Goal: Information Seeking & Learning: Check status

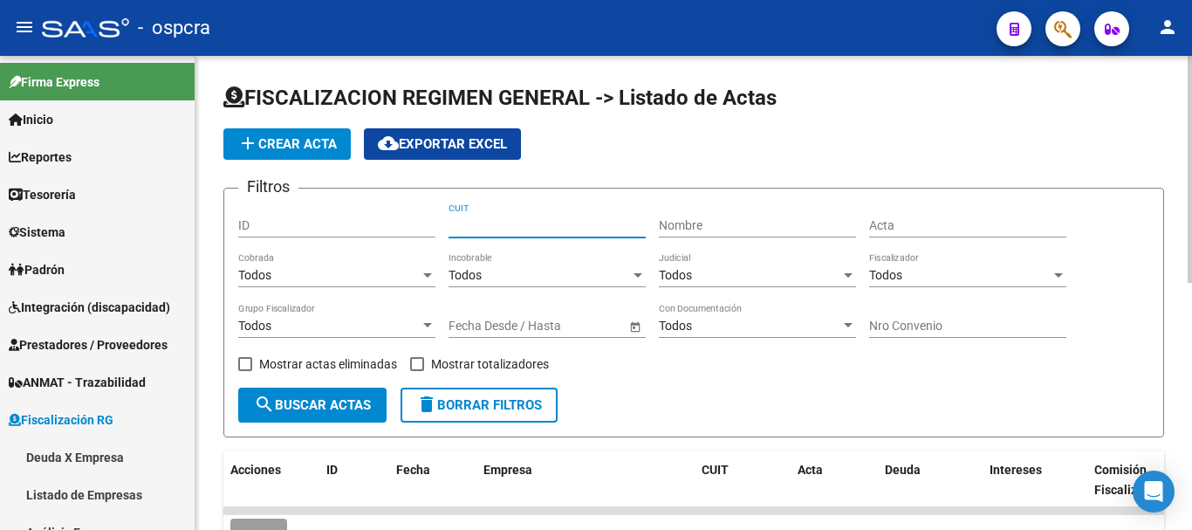
click at [494, 223] on input "CUIT" at bounding box center [547, 225] width 197 height 15
click at [552, 225] on input "CUIT" at bounding box center [547, 225] width 197 height 15
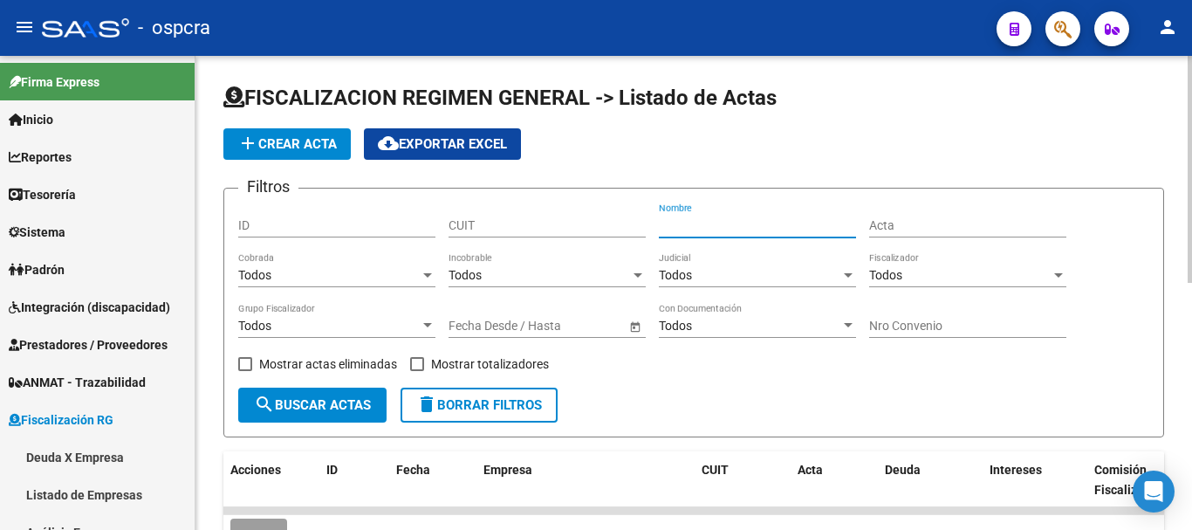
click at [683, 223] on input "Nombre" at bounding box center [757, 225] width 197 height 15
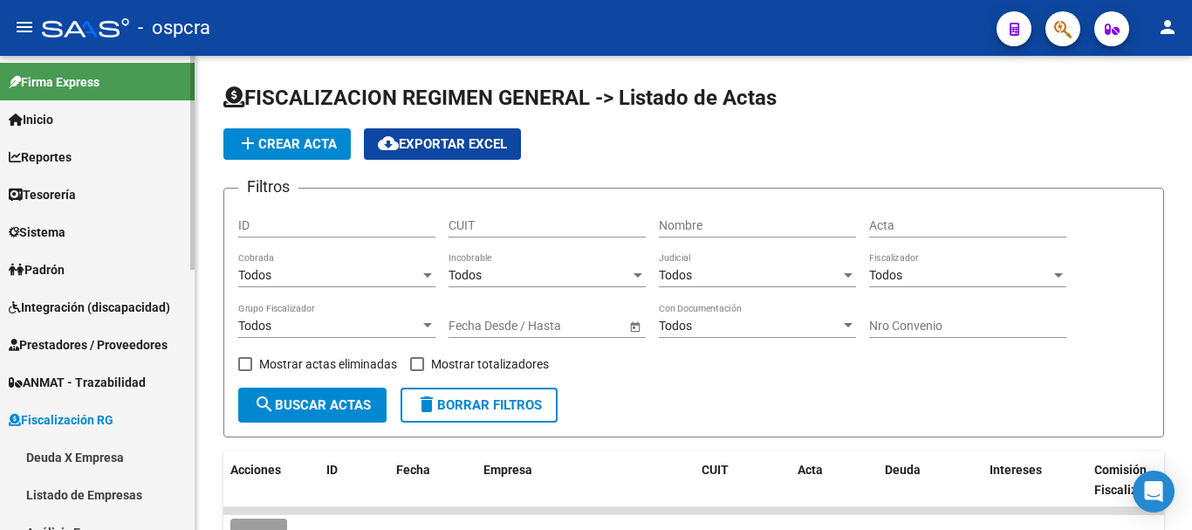
click at [51, 264] on span "Padrón" at bounding box center [37, 269] width 56 height 19
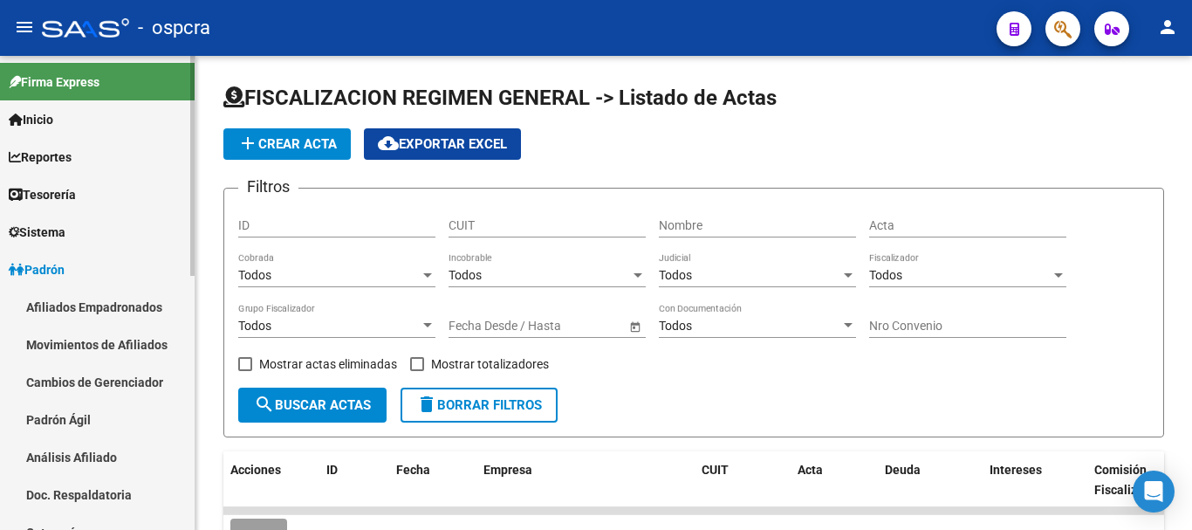
click at [66, 300] on link "Afiliados Empadronados" at bounding box center [97, 307] width 195 height 38
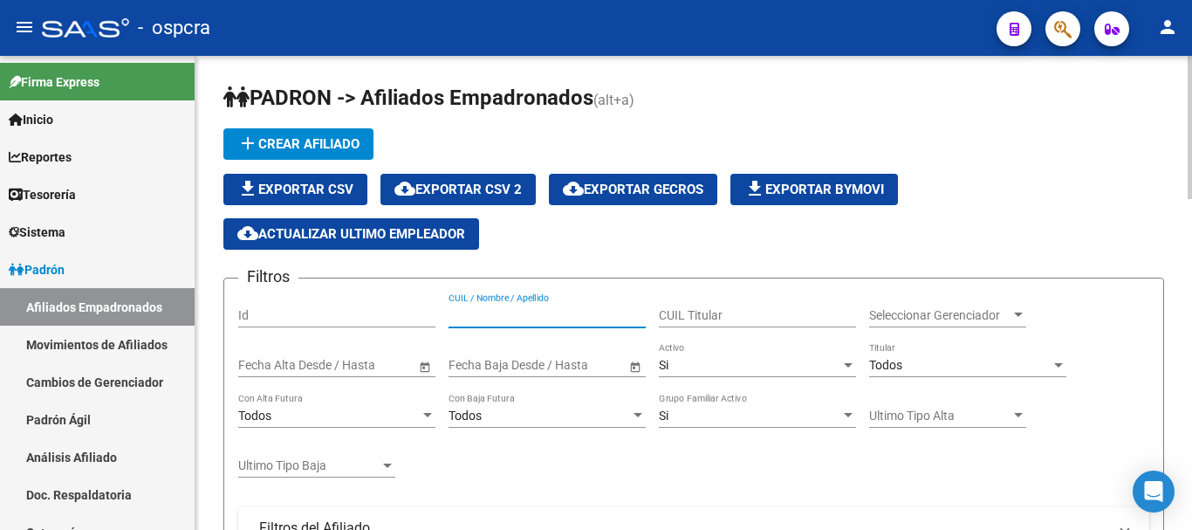
click at [475, 308] on input "CUIL / Nombre / Apellido" at bounding box center [547, 315] width 197 height 15
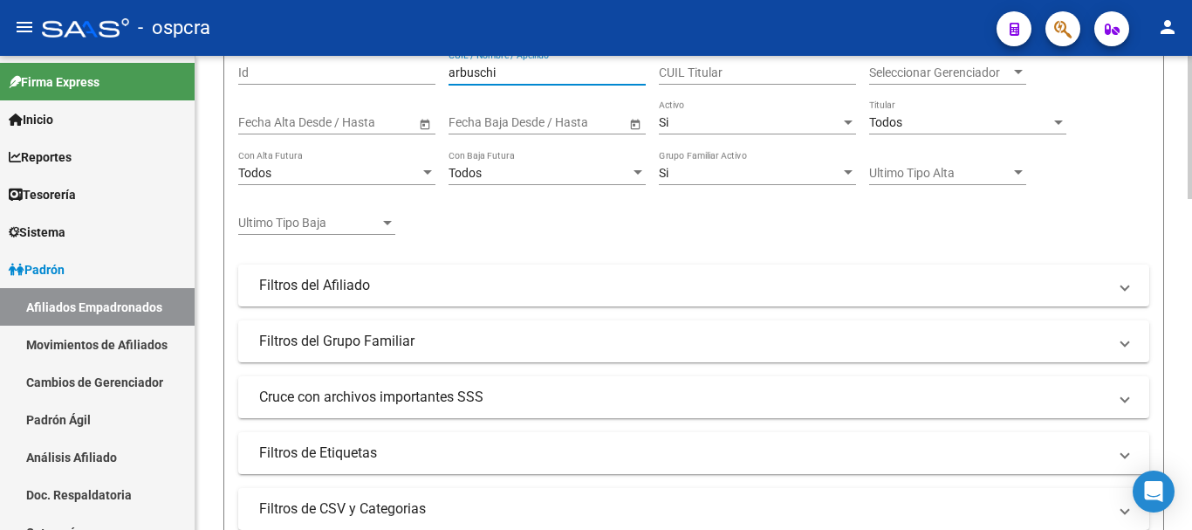
scroll to position [698, 0]
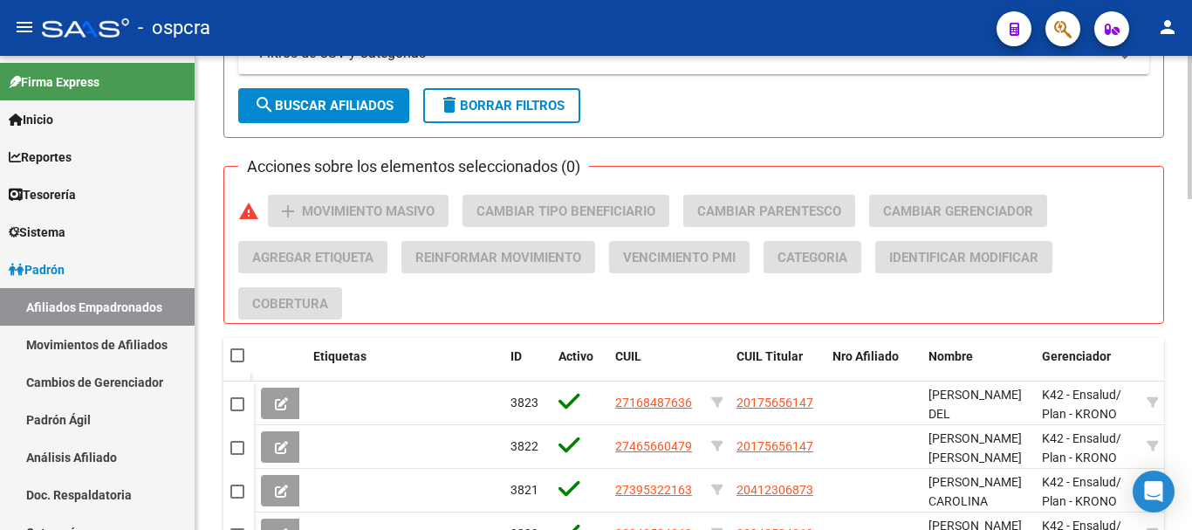
type input "arbuschi"
click at [387, 111] on span "search Buscar Afiliados" at bounding box center [324, 106] width 140 height 16
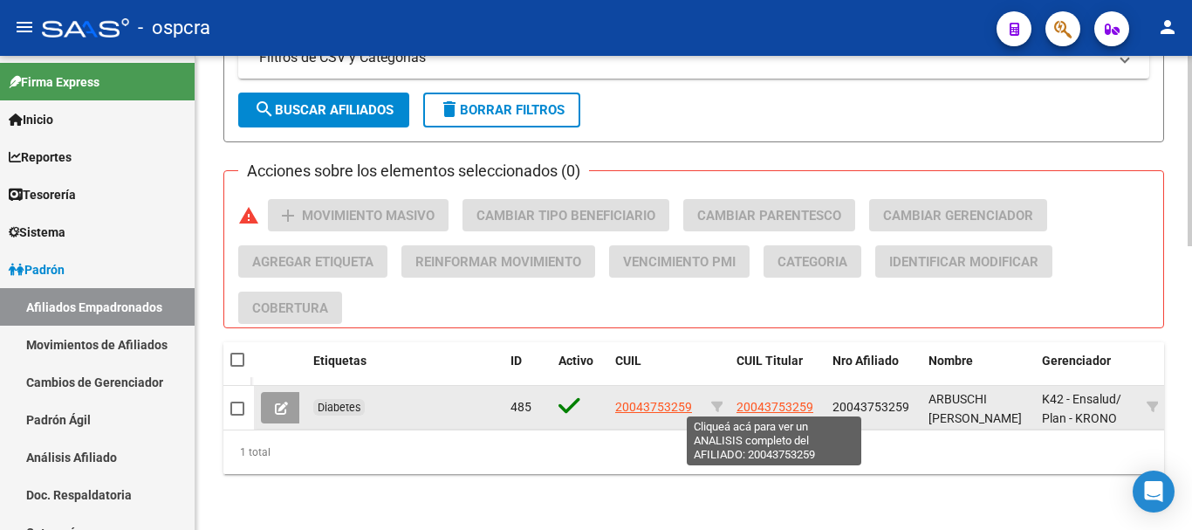
click at [787, 400] on span "20043753259" at bounding box center [775, 407] width 77 height 14
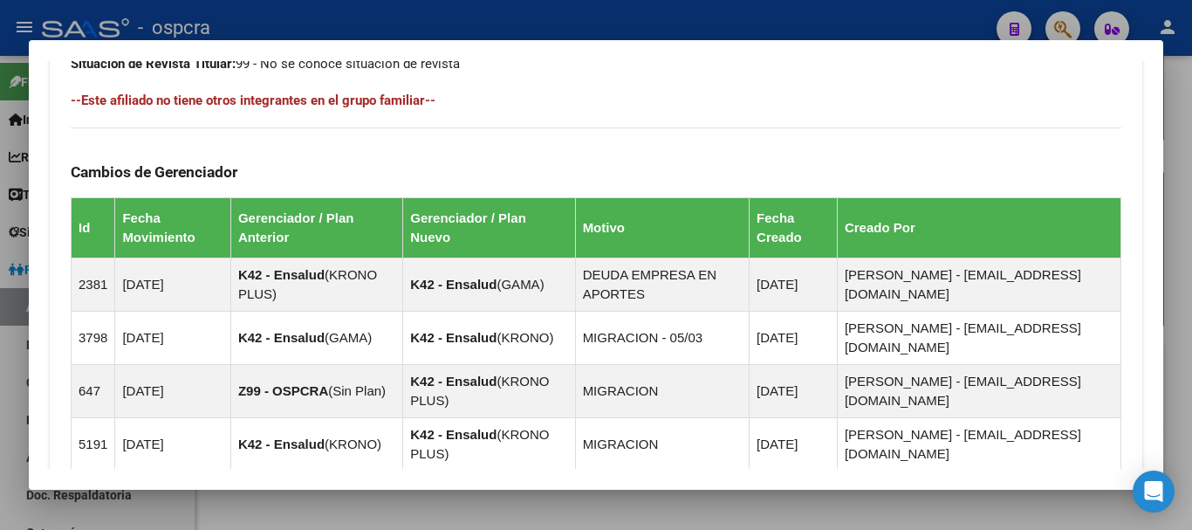
scroll to position [1174, 0]
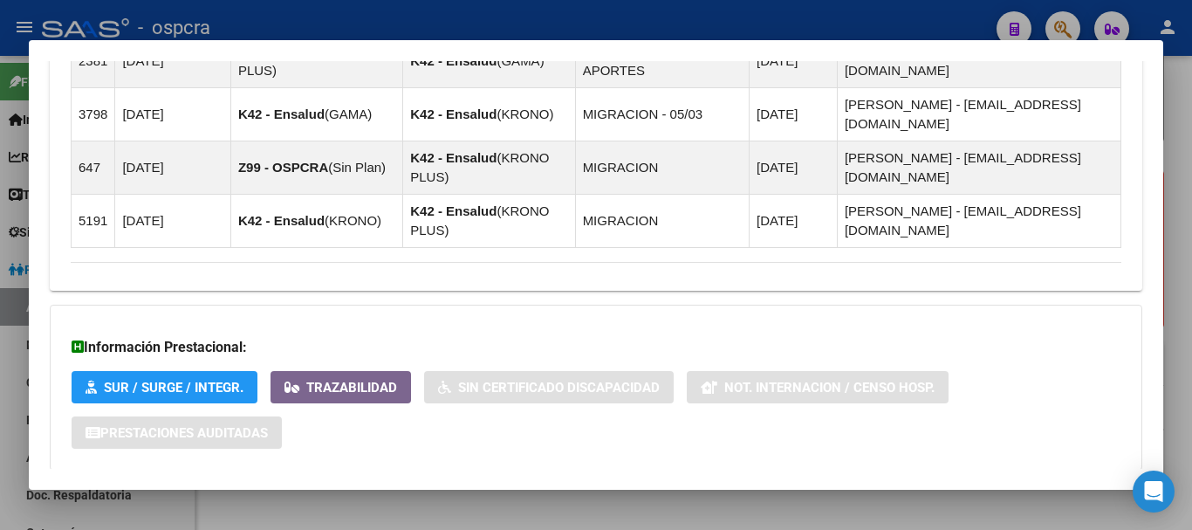
click at [1040, 495] on mat-panel-title "Aportes y Contribuciones del Afiliado: 20043753259" at bounding box center [586, 505] width 1030 height 21
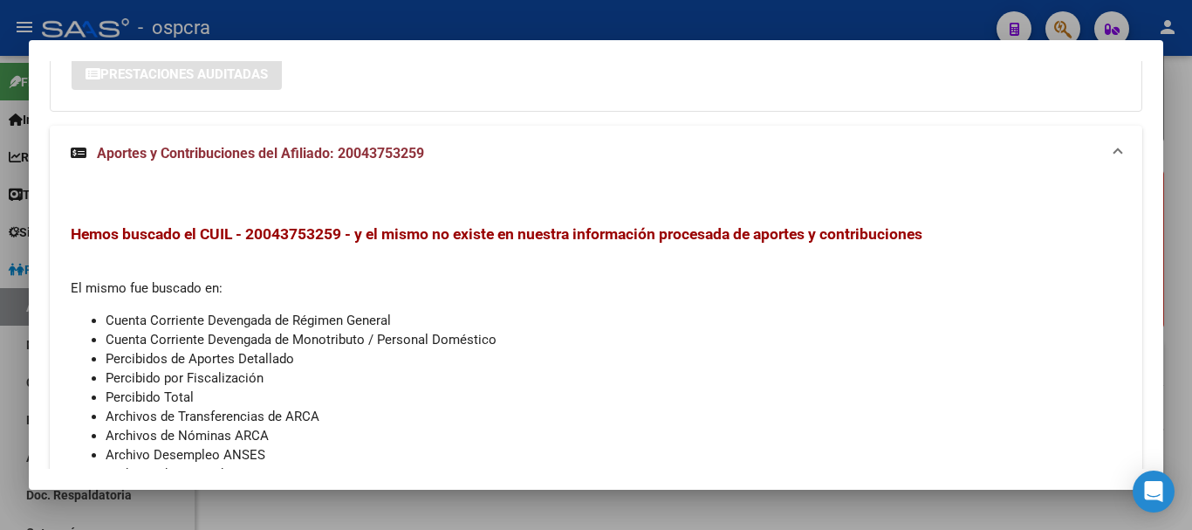
click at [5, 249] on div at bounding box center [596, 265] width 1192 height 530
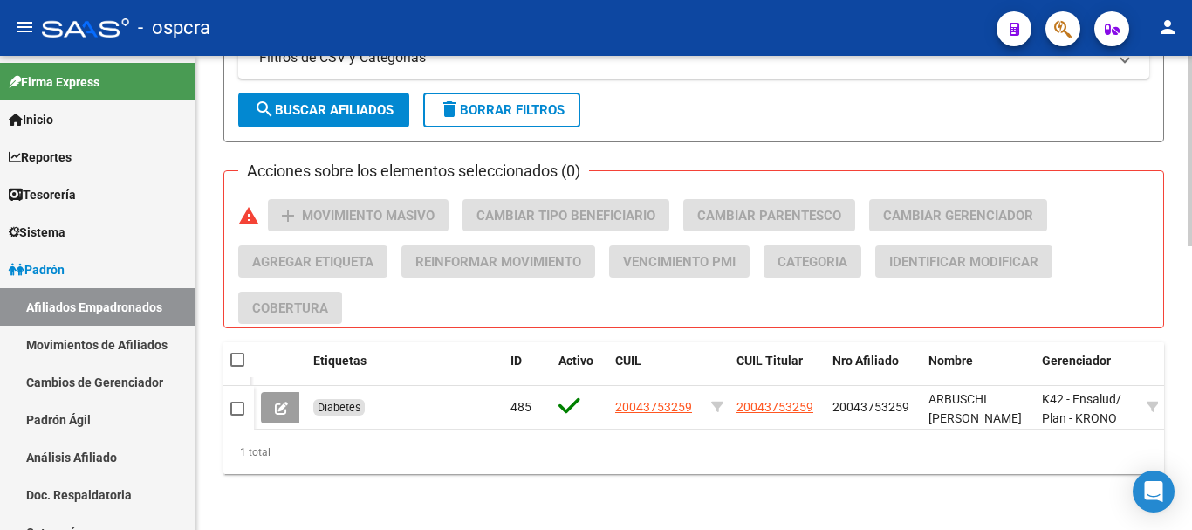
scroll to position [0, 0]
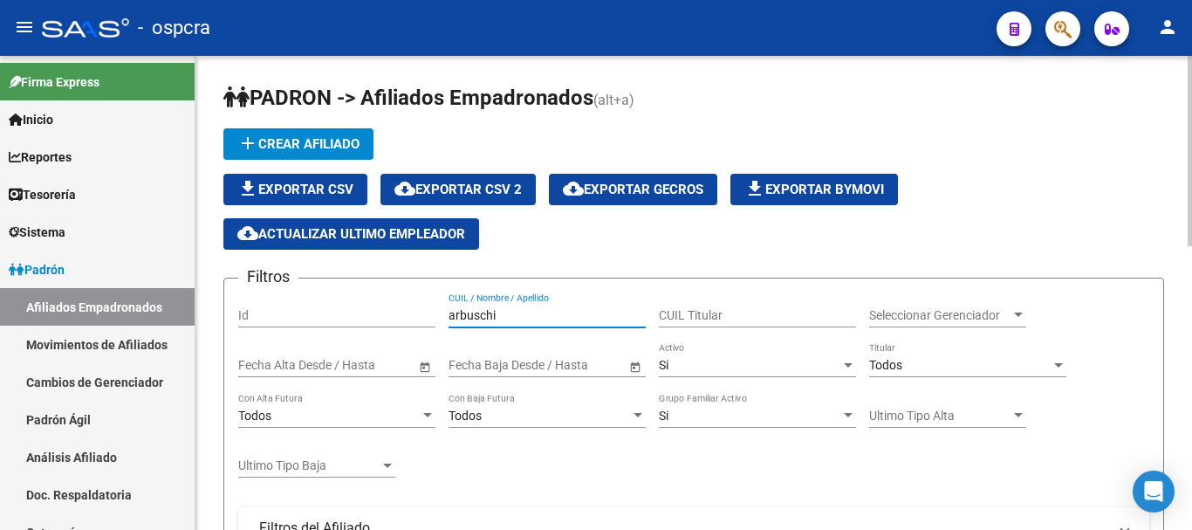
drag, startPoint x: 552, startPoint y: 313, endPoint x: 348, endPoint y: 328, distance: 204.8
click at [348, 328] on div "Filtros Id arbuschi CUIL / Nombre / Apellido CUIL Titular Seleccionar Gerenciad…" at bounding box center [693, 504] width 911 height 424
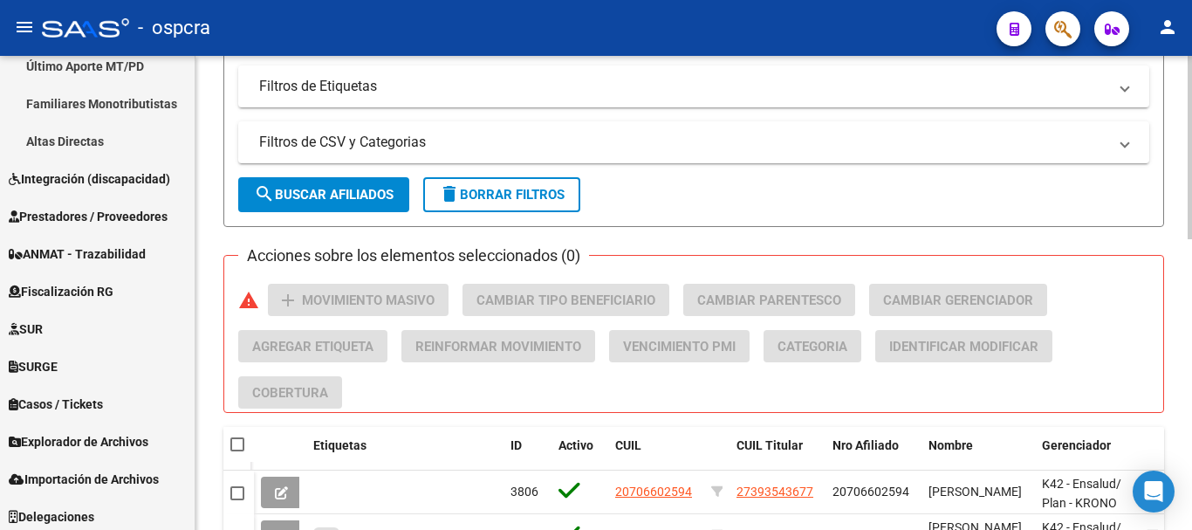
scroll to position [751, 0]
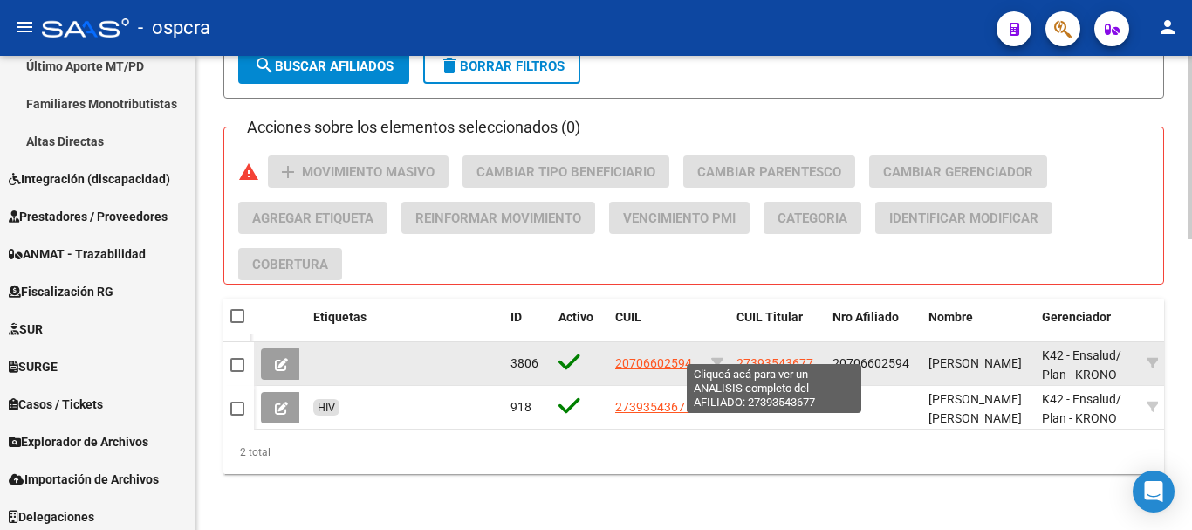
type input "catan"
click at [763, 356] on span "27393543677" at bounding box center [775, 363] width 77 height 14
type textarea "27393543677"
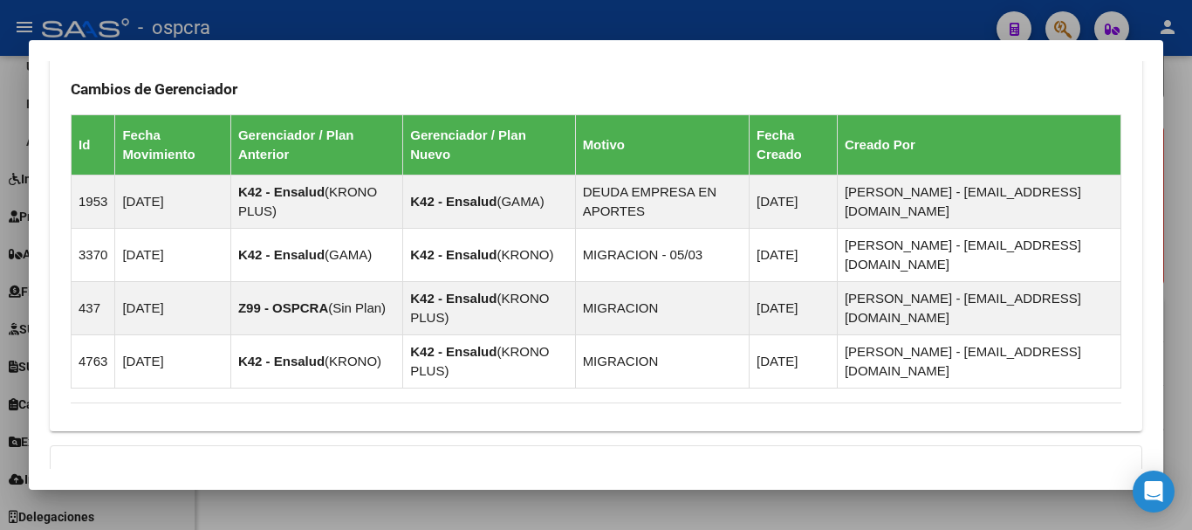
scroll to position [1233, 0]
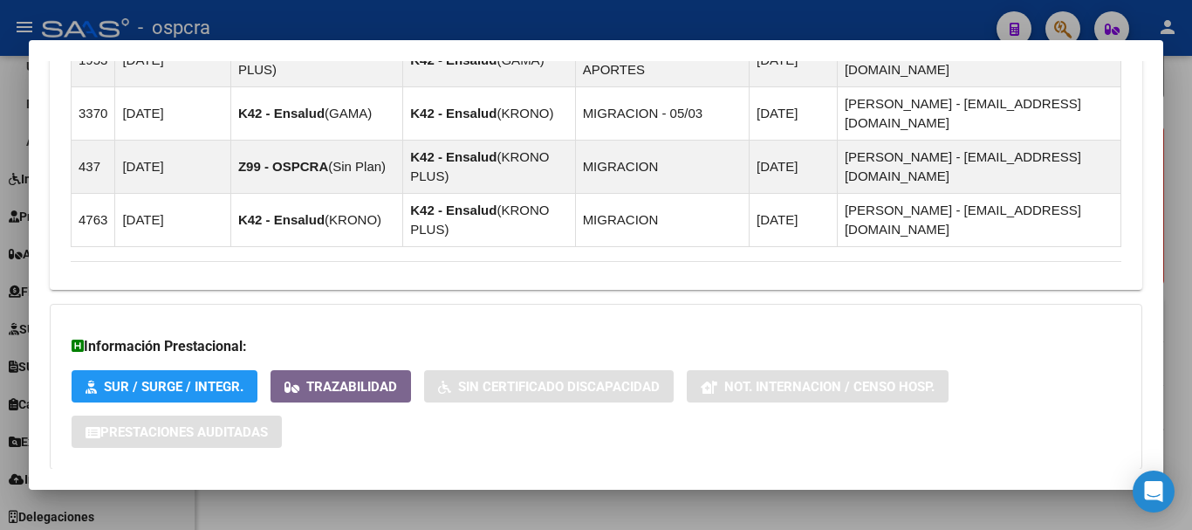
click at [612, 483] on mat-expansion-panel-header "Aportes y Contribuciones del Afiliado: 27393543677" at bounding box center [596, 504] width 1093 height 42
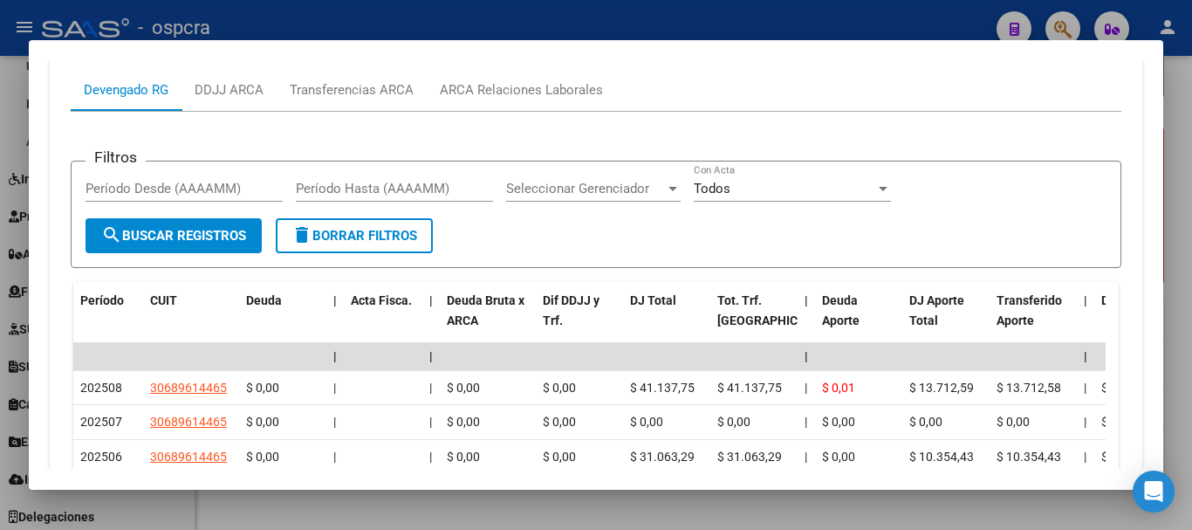
scroll to position [1826, 0]
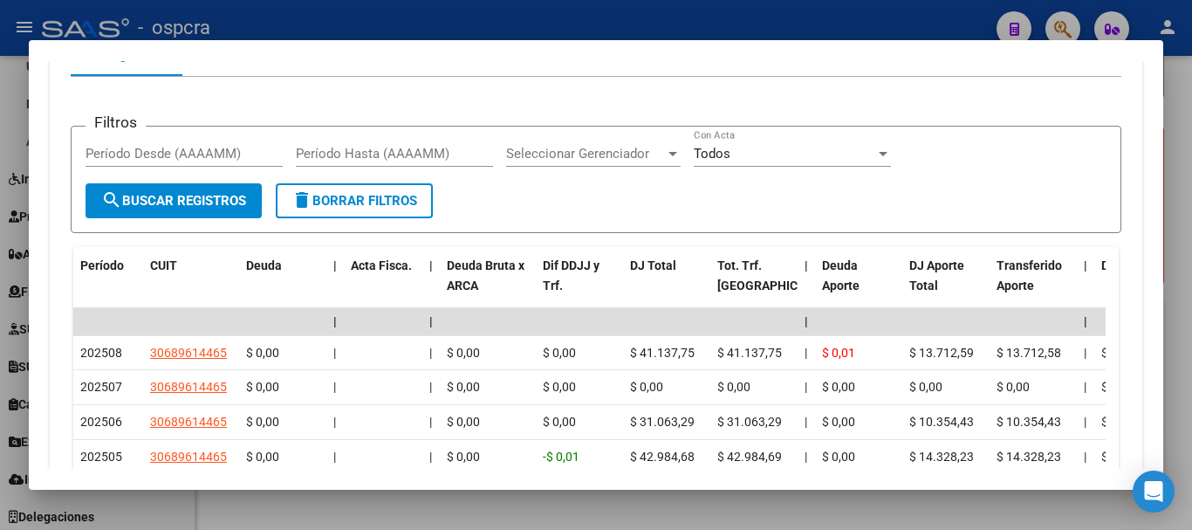
click at [0, 251] on div at bounding box center [596, 265] width 1192 height 530
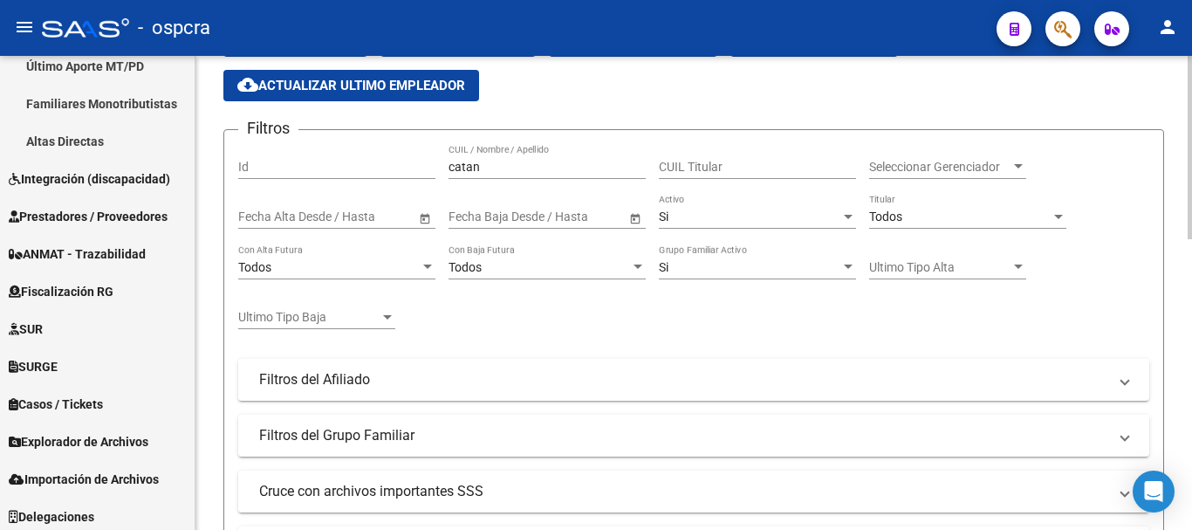
scroll to position [122, 0]
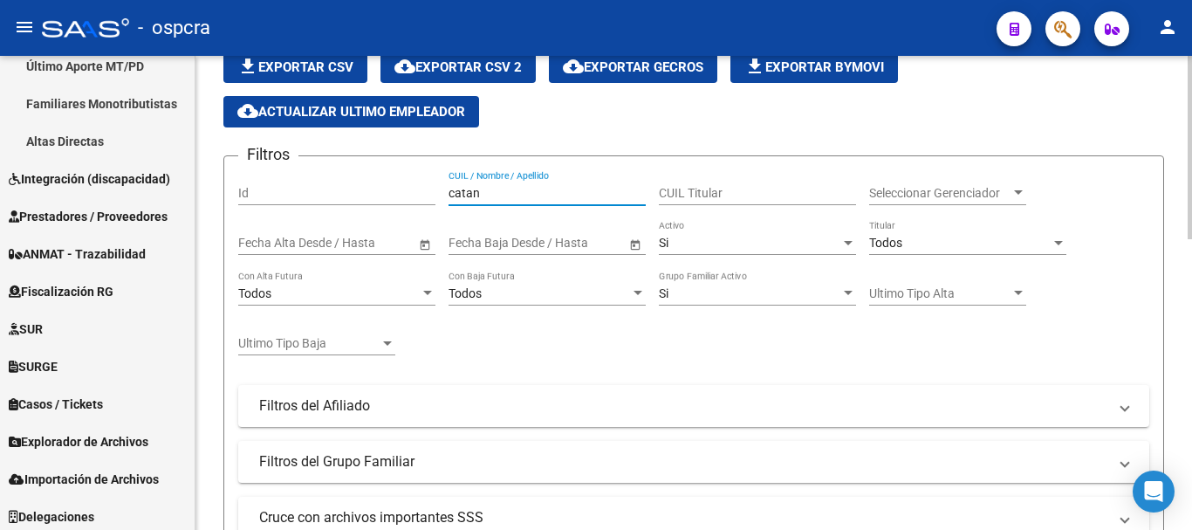
drag, startPoint x: 510, startPoint y: 190, endPoint x: 327, endPoint y: 197, distance: 182.5
click at [327, 197] on div "Filtros Id catan CUIL / Nombre / Apellido CUIL Titular Seleccionar Gerenciador …" at bounding box center [693, 382] width 911 height 424
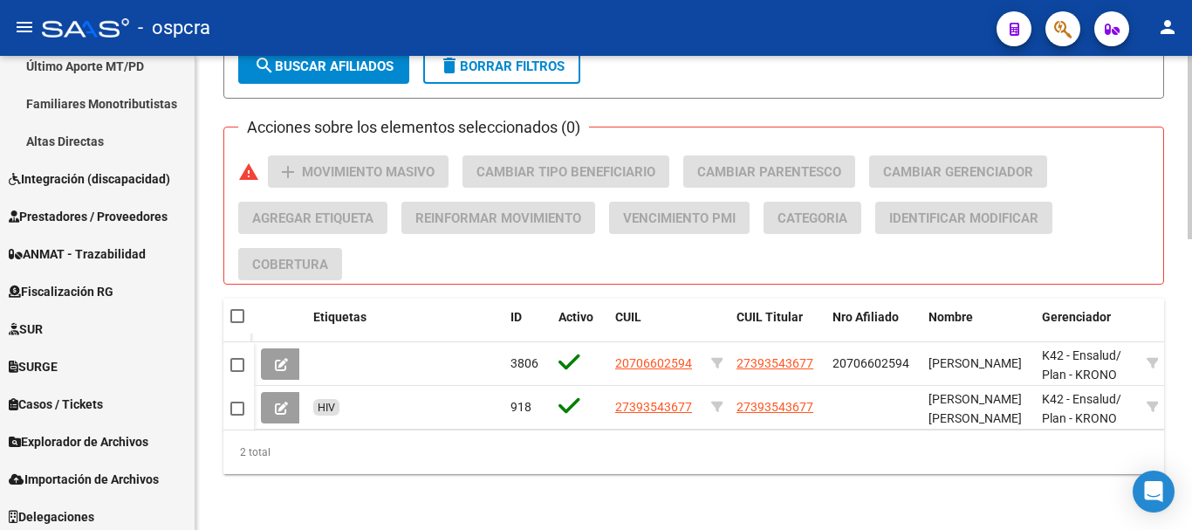
scroll to position [751, 0]
type input "[PERSON_NAME]"
click at [380, 60] on span "search Buscar Afiliados" at bounding box center [324, 66] width 140 height 16
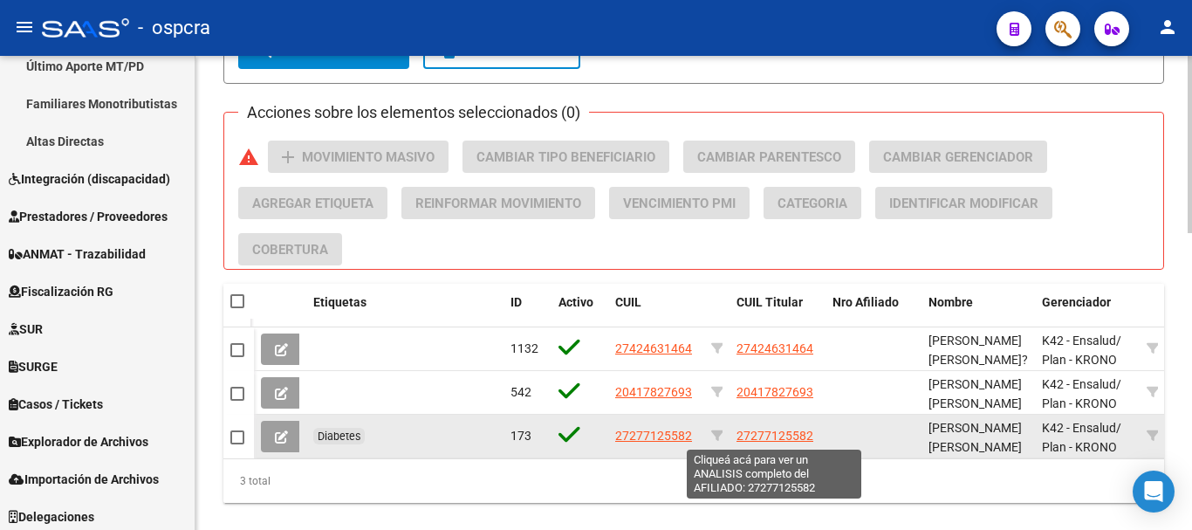
click at [784, 435] on span "27277125582" at bounding box center [775, 435] width 77 height 14
type textarea "27277125582"
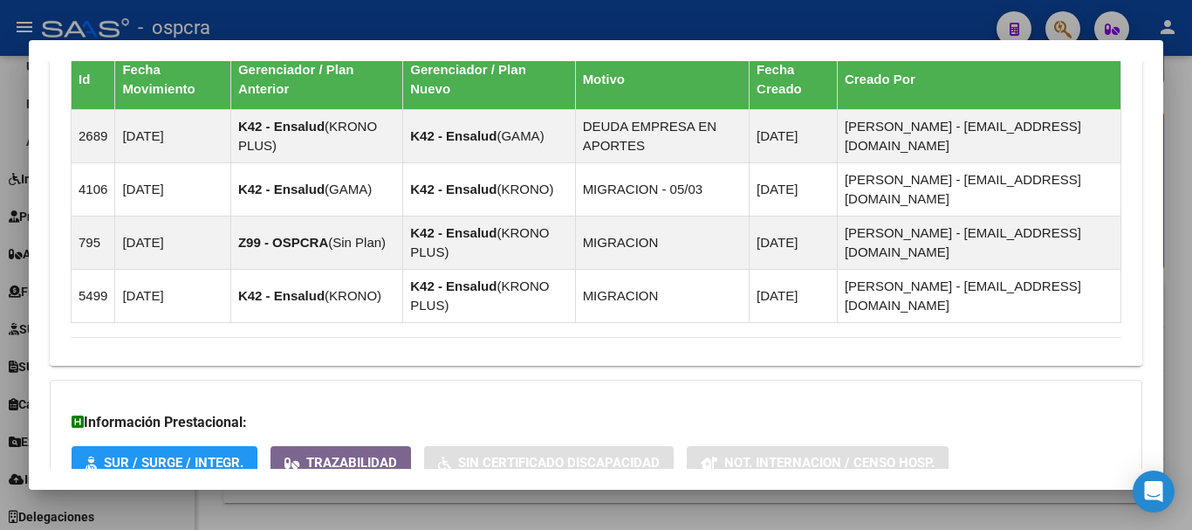
scroll to position [1311, 0]
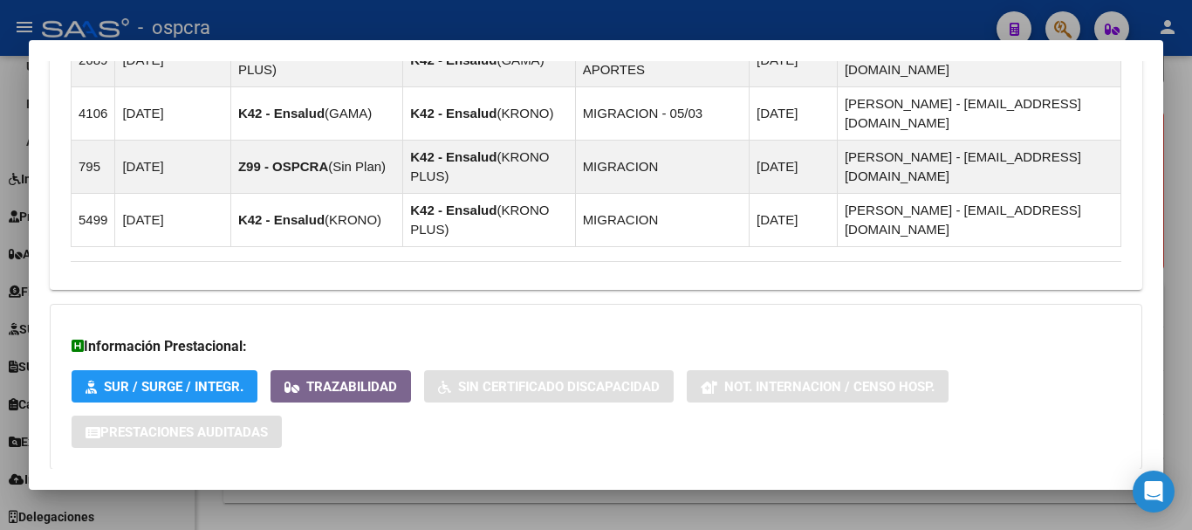
click at [895, 494] on mat-panel-title "Aportes y Contribuciones del Afiliado: 27277125582" at bounding box center [586, 504] width 1030 height 21
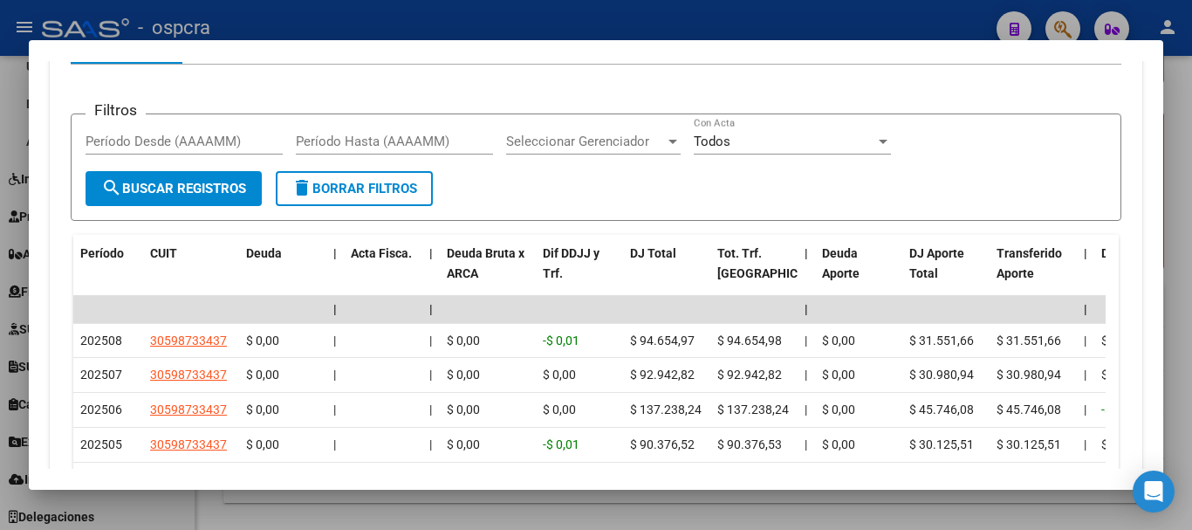
scroll to position [1940, 0]
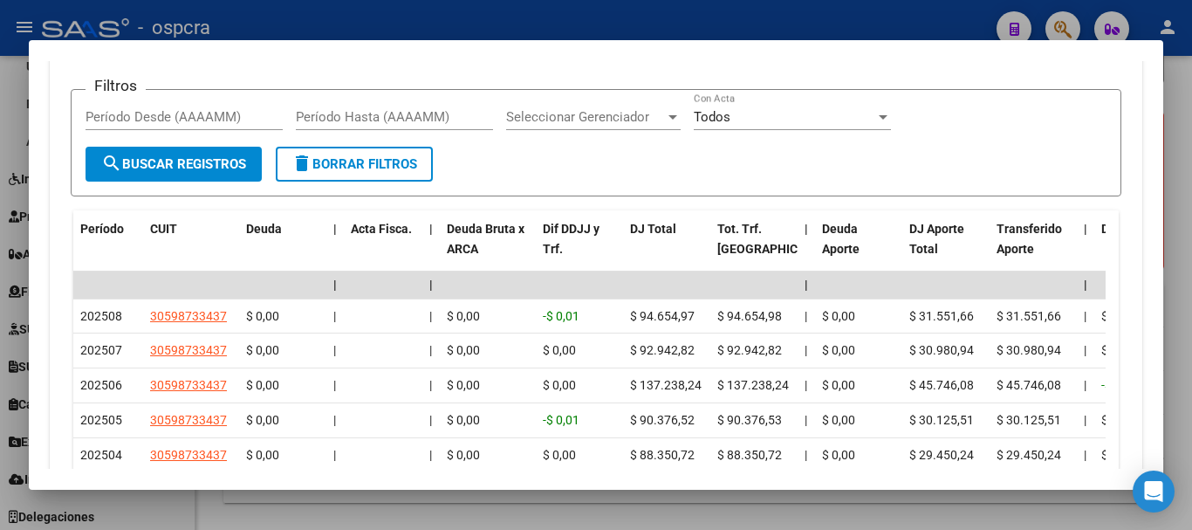
click at [0, 179] on div at bounding box center [596, 265] width 1192 height 530
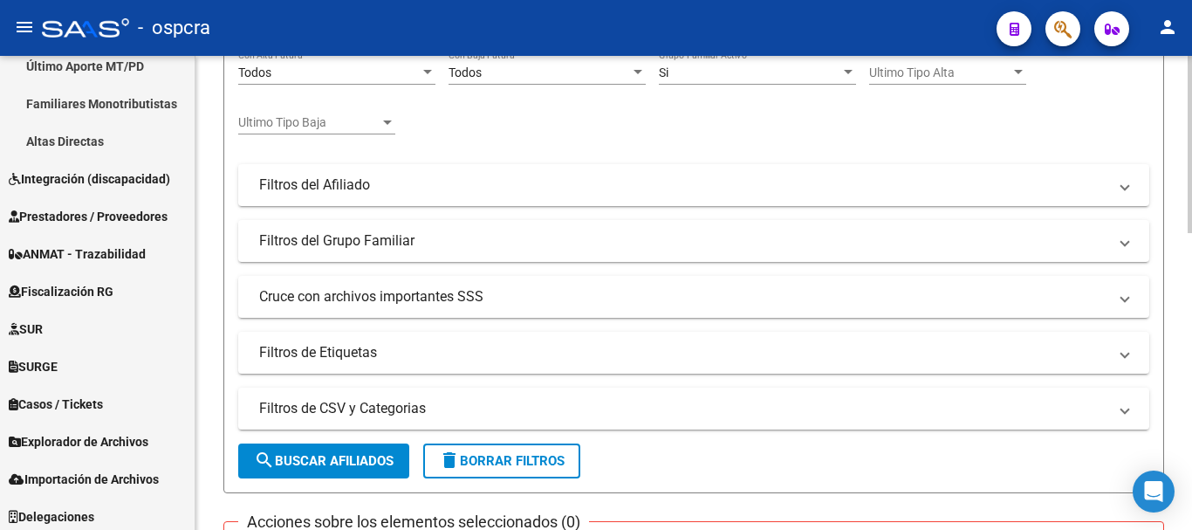
scroll to position [0, 0]
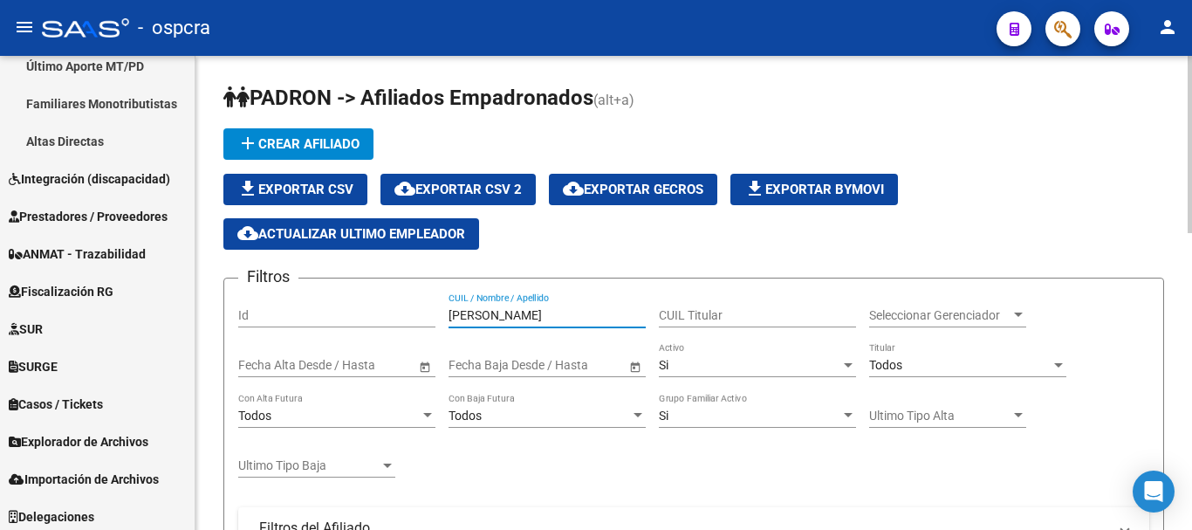
drag, startPoint x: 525, startPoint y: 319, endPoint x: 371, endPoint y: 319, distance: 154.5
click at [371, 319] on div "Filtros Id [PERSON_NAME] CUIL / Nombre / Apellido CUIL Titular Seleccionar Gere…" at bounding box center [693, 504] width 911 height 424
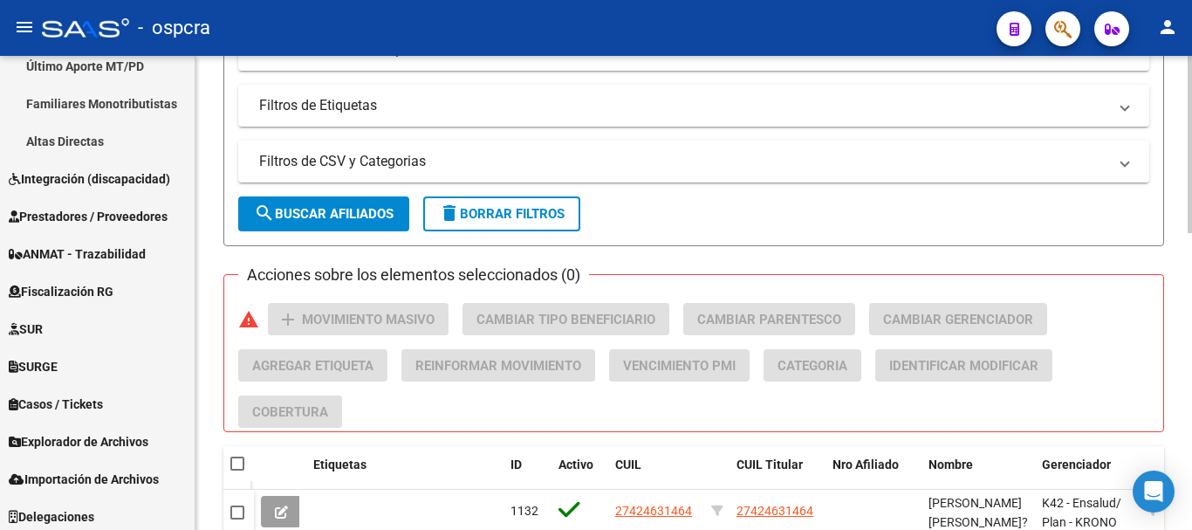
scroll to position [628, 0]
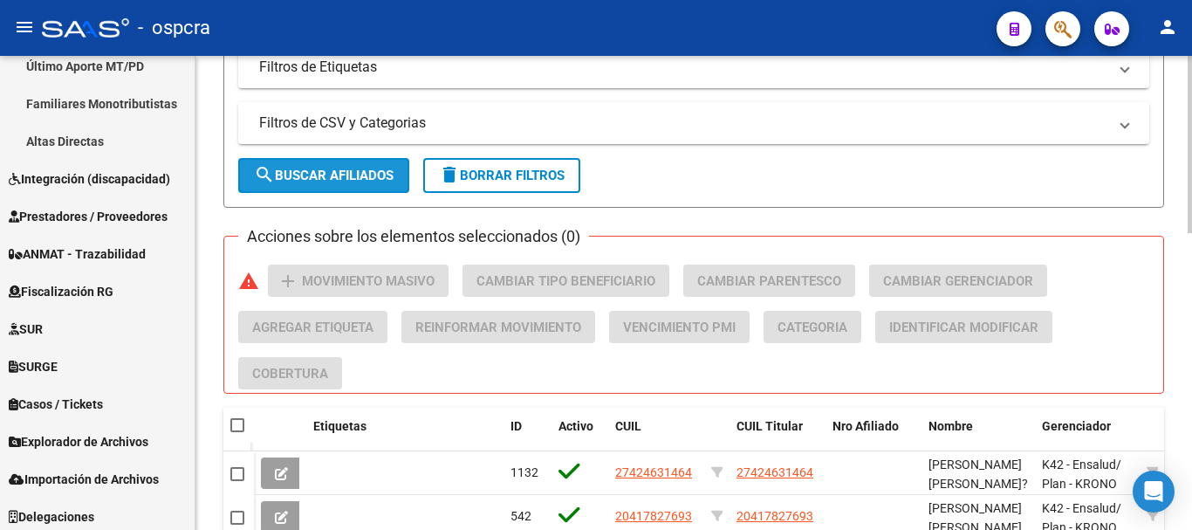
click at [317, 166] on button "search Buscar Afiliados" at bounding box center [323, 175] width 171 height 35
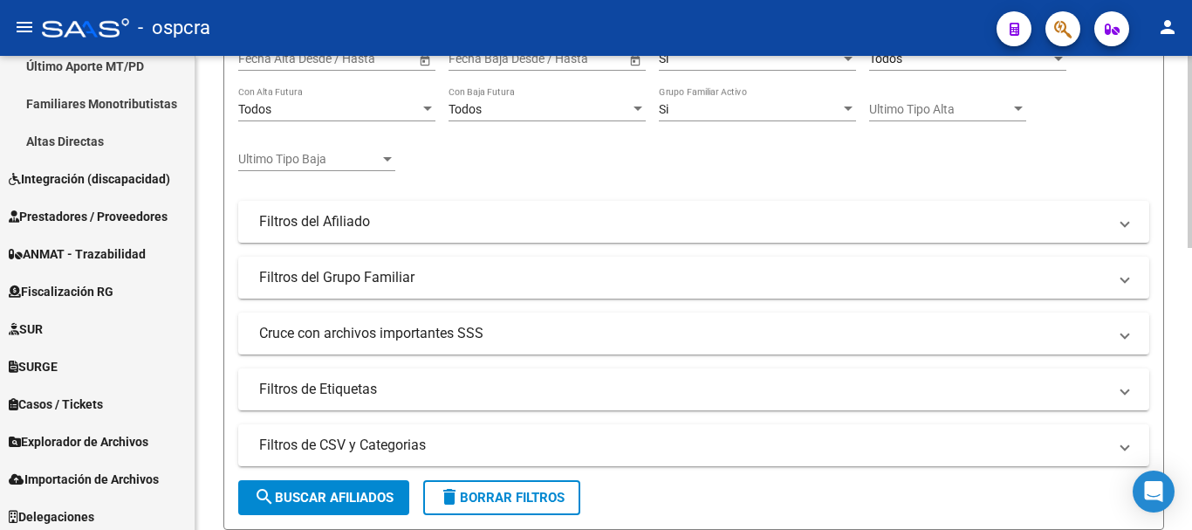
scroll to position [87, 0]
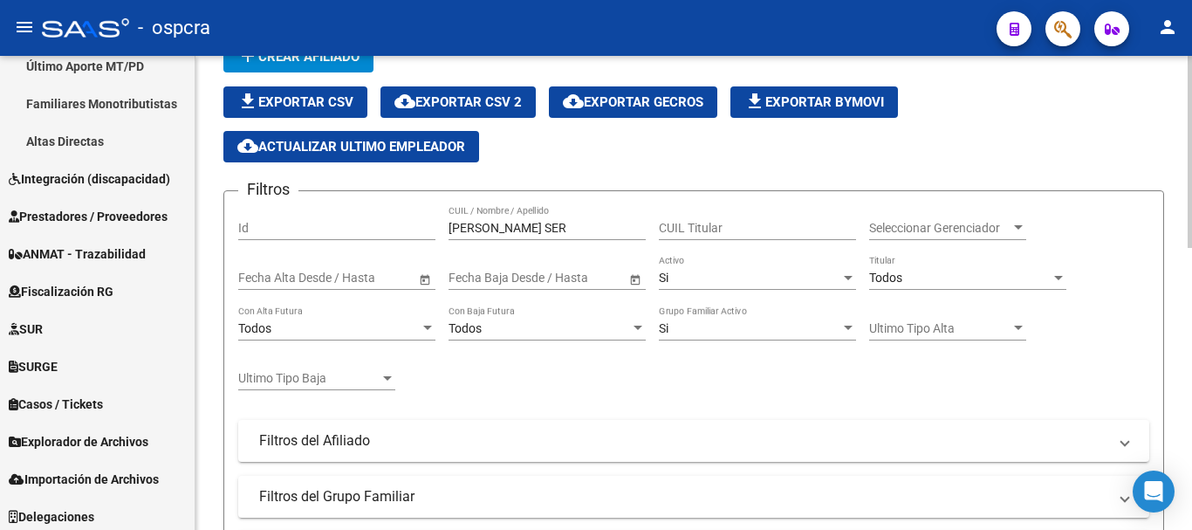
click at [524, 224] on input "[PERSON_NAME] SER" at bounding box center [547, 228] width 197 height 15
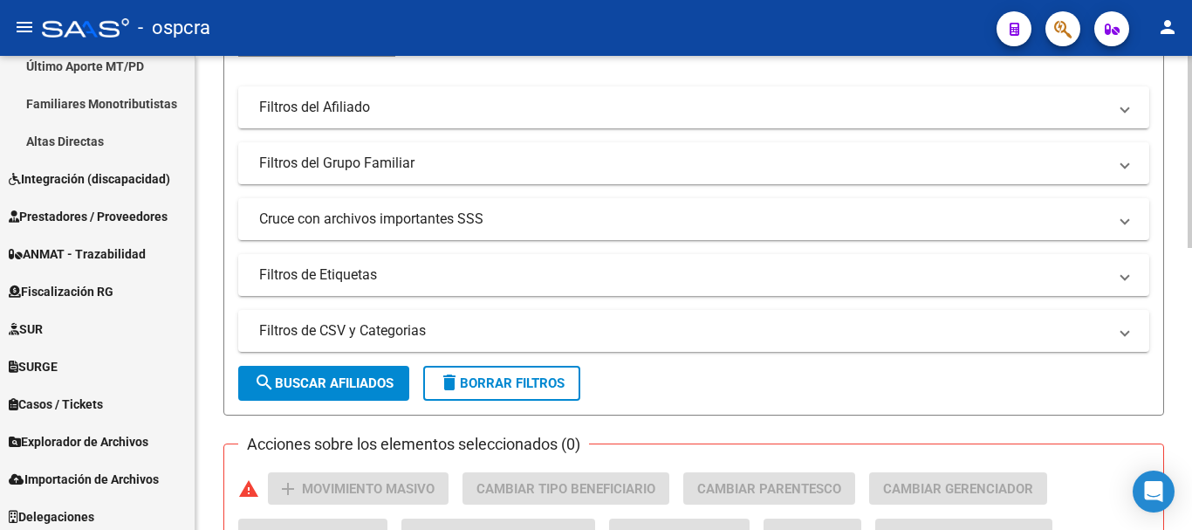
scroll to position [694, 0]
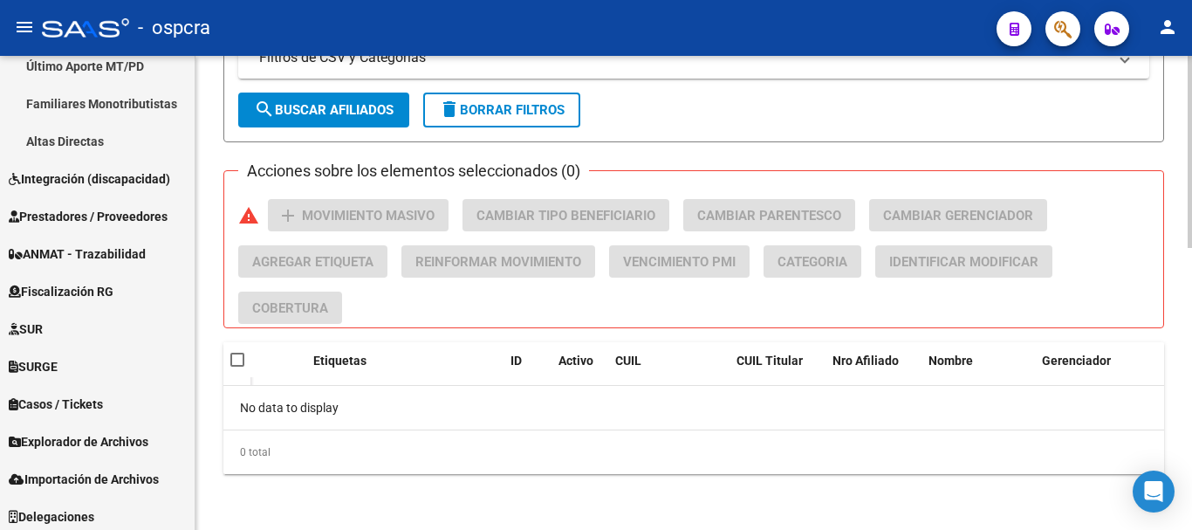
type input "[PERSON_NAME]"
click at [388, 111] on span "search Buscar Afiliados" at bounding box center [324, 110] width 140 height 16
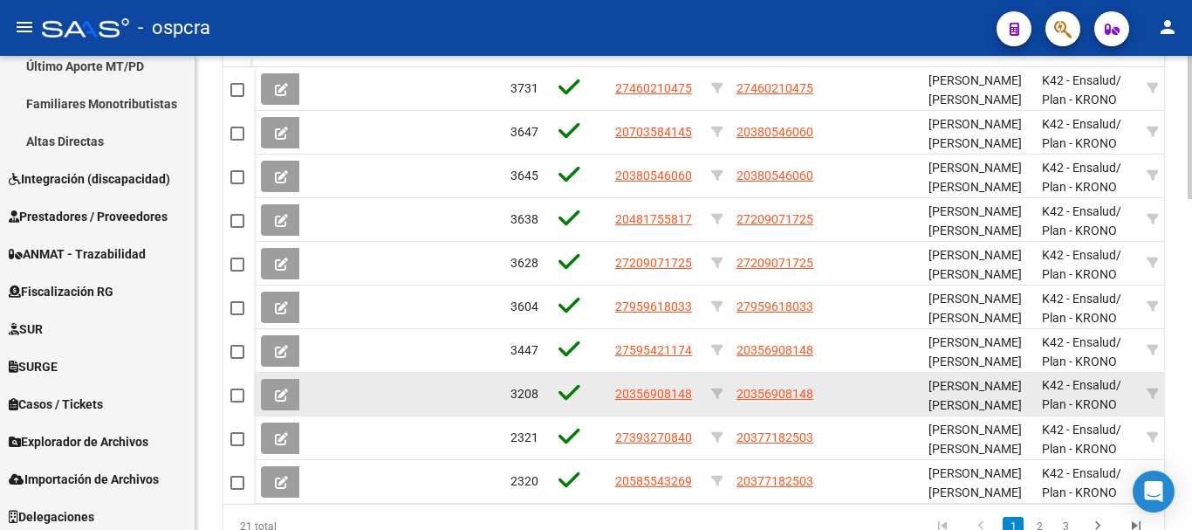
scroll to position [1100, 0]
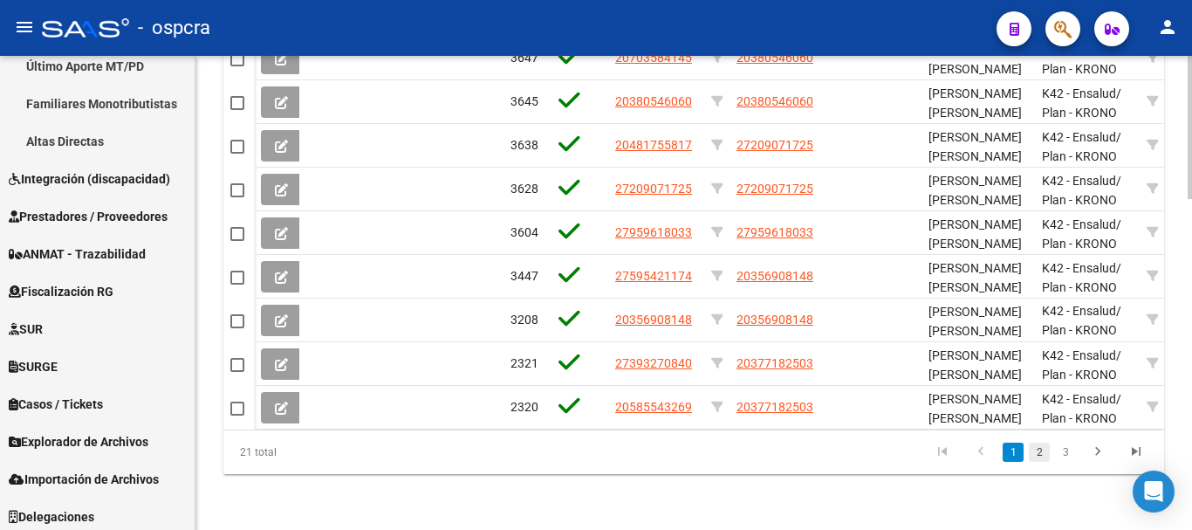
click at [1045, 456] on link "2" at bounding box center [1039, 451] width 21 height 19
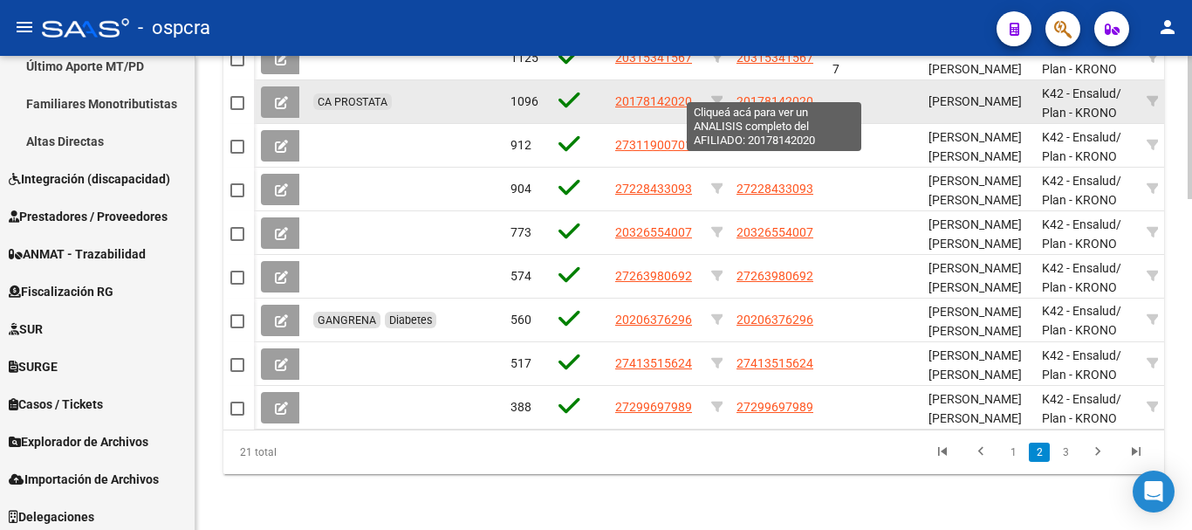
click at [757, 94] on span "20178142020" at bounding box center [775, 101] width 77 height 14
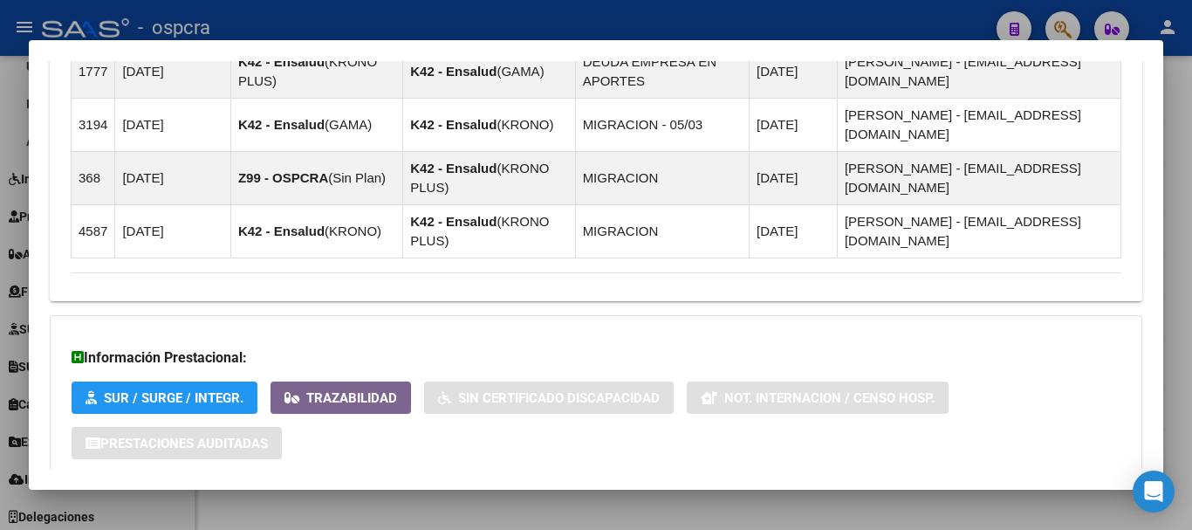
scroll to position [1174, 0]
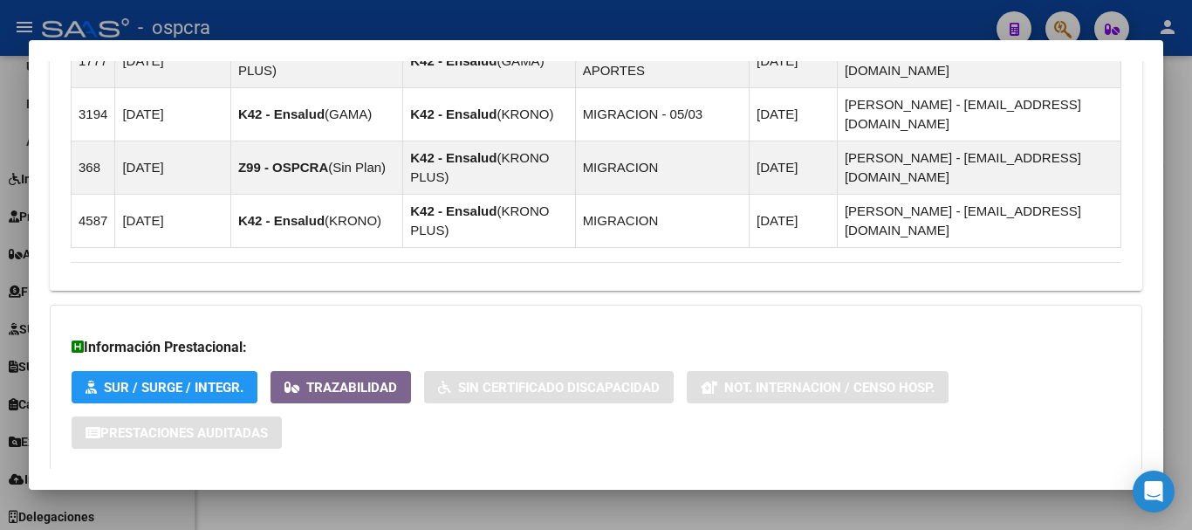
click at [1030, 495] on mat-panel-title "Aportes y Contribuciones del Afiliado: 20178142020" at bounding box center [586, 505] width 1030 height 21
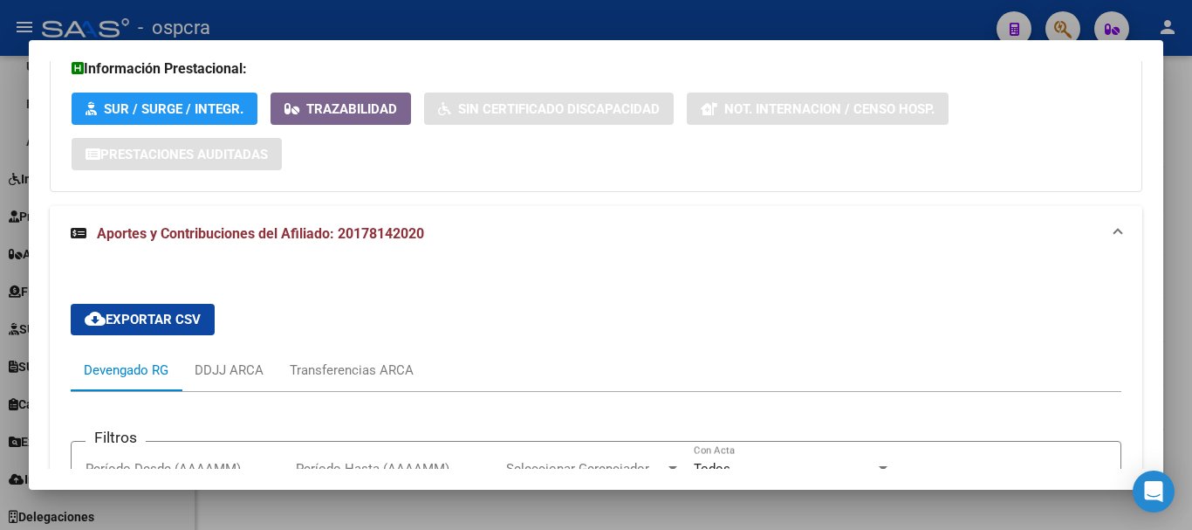
scroll to position [1611, 0]
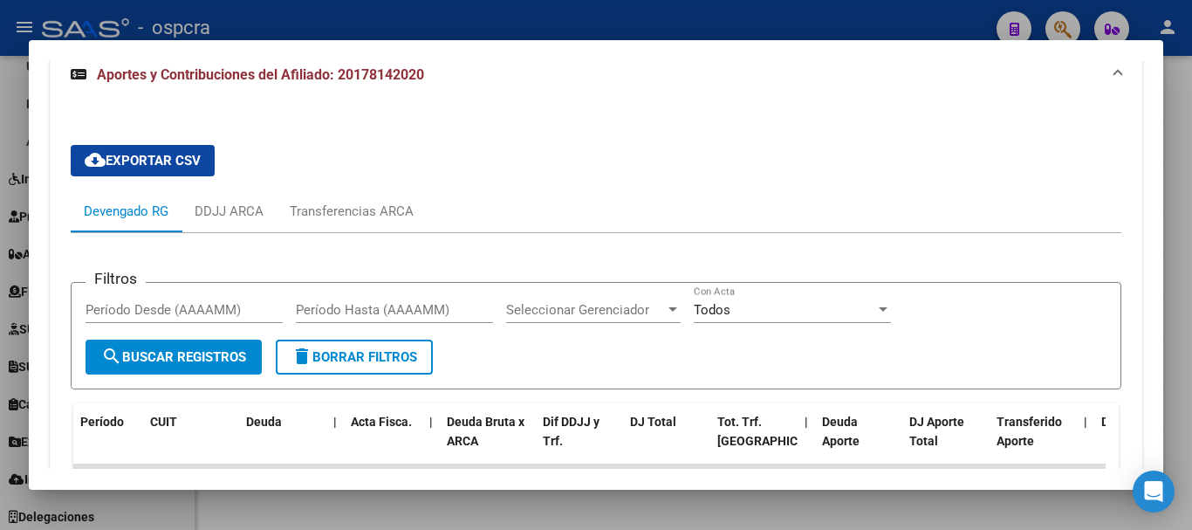
click at [0, 165] on div at bounding box center [596, 265] width 1192 height 530
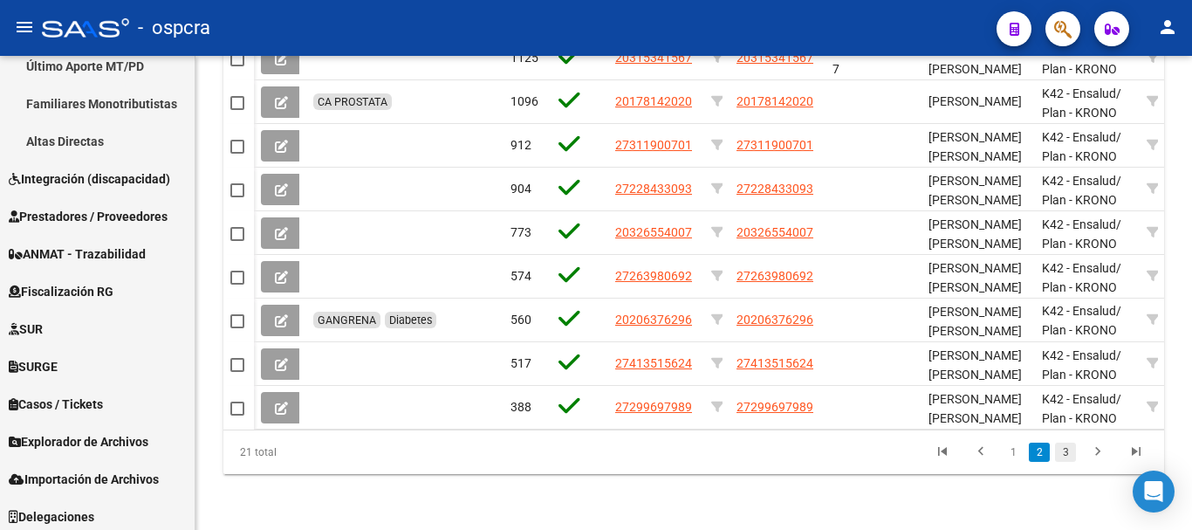
click at [1062, 451] on link "3" at bounding box center [1065, 451] width 21 height 19
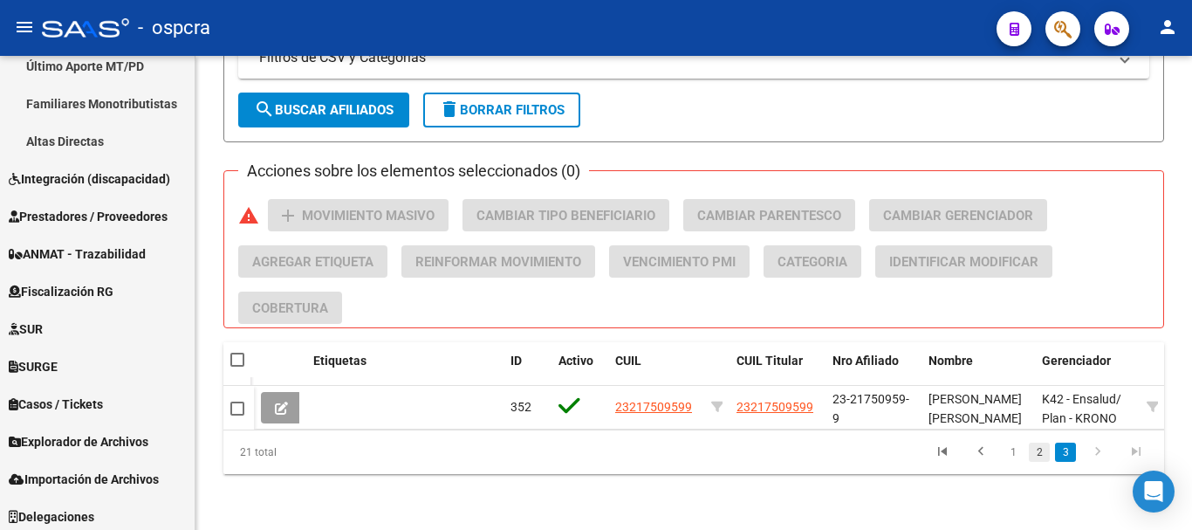
click at [1038, 452] on link "2" at bounding box center [1039, 451] width 21 height 19
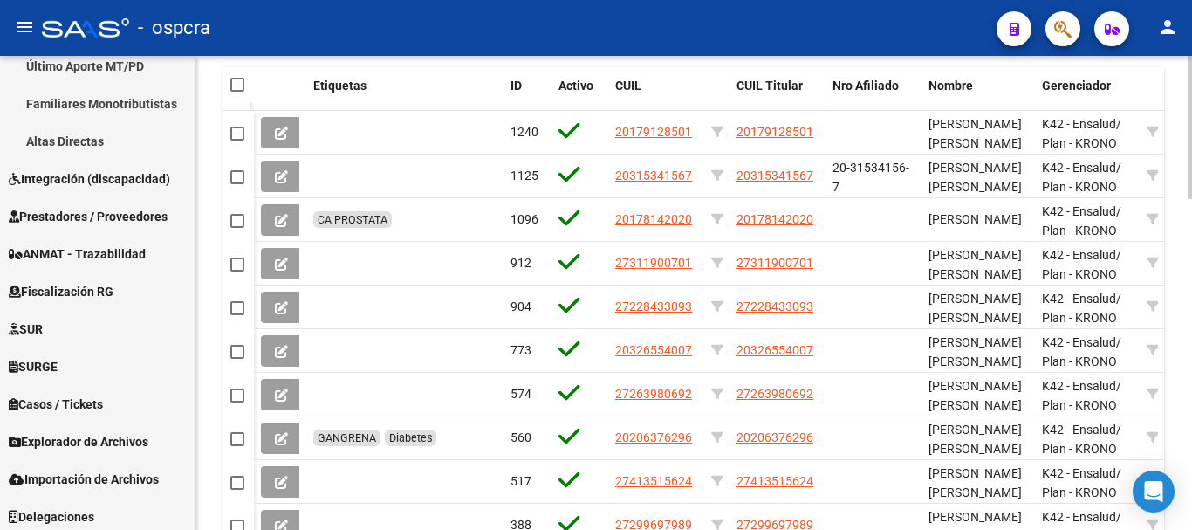
scroll to position [1056, 0]
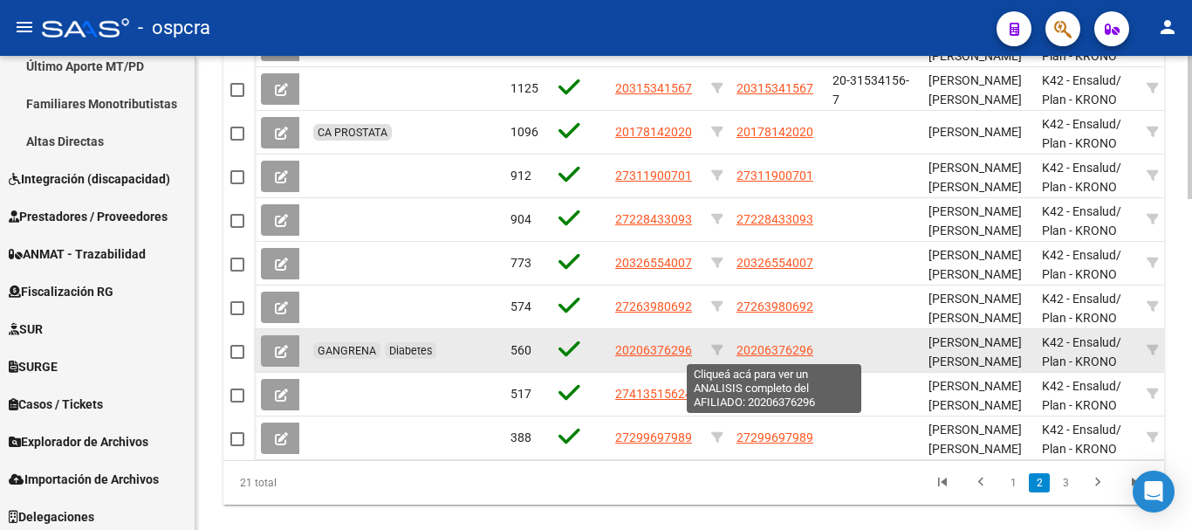
click at [786, 349] on span "20206376296" at bounding box center [775, 350] width 77 height 14
type textarea "20206376296"
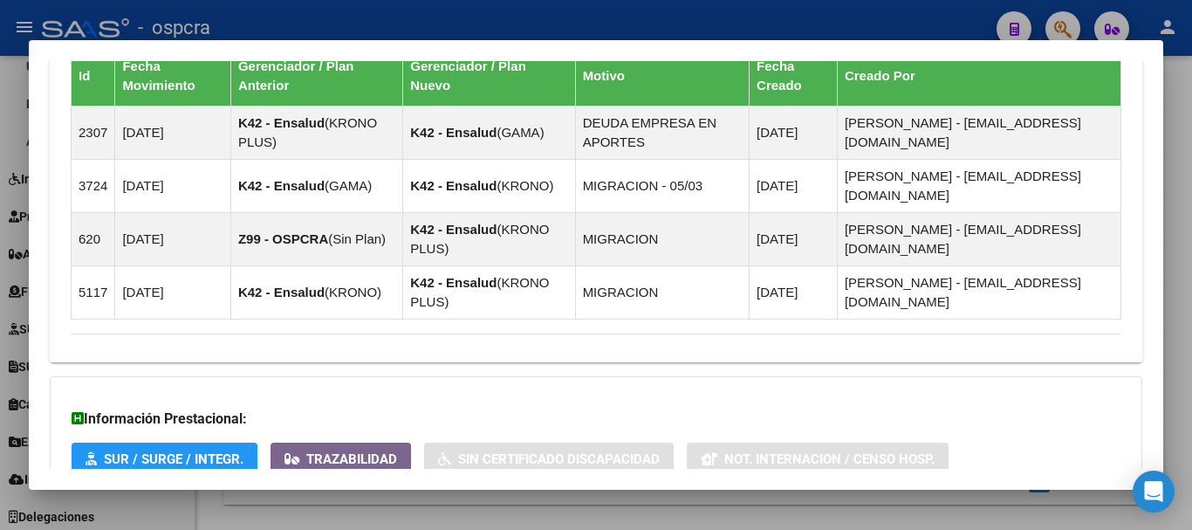
scroll to position [1155, 0]
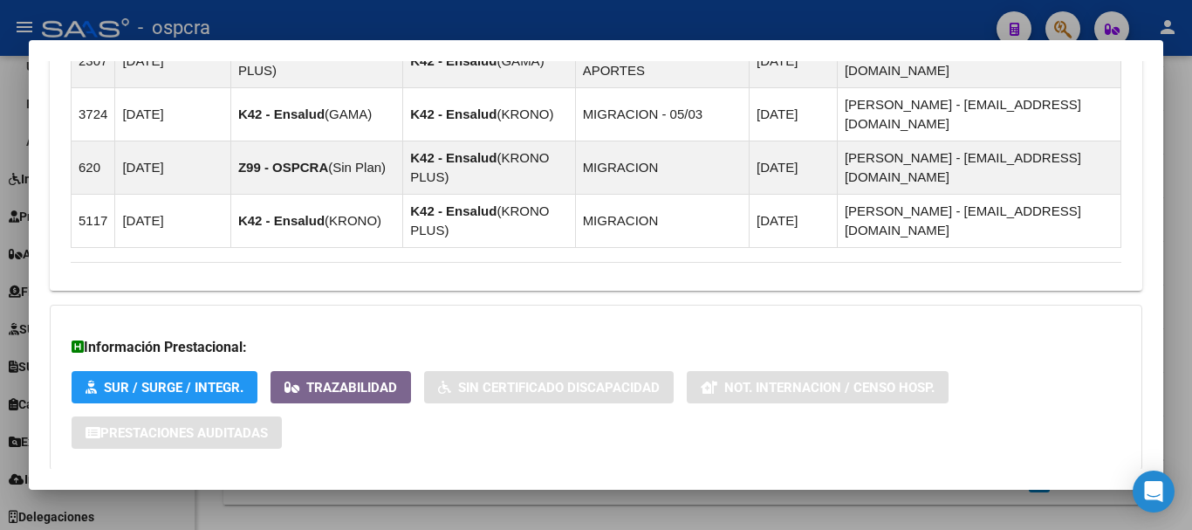
click at [998, 495] on mat-panel-title "Aportes y Contribuciones del Afiliado: 20206376296" at bounding box center [586, 505] width 1030 height 21
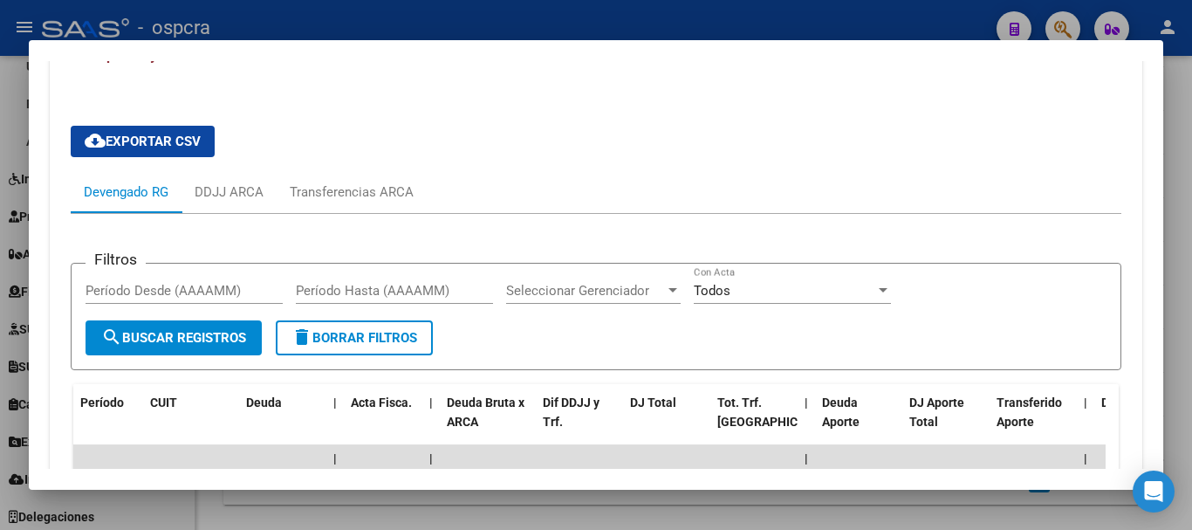
scroll to position [1713, 0]
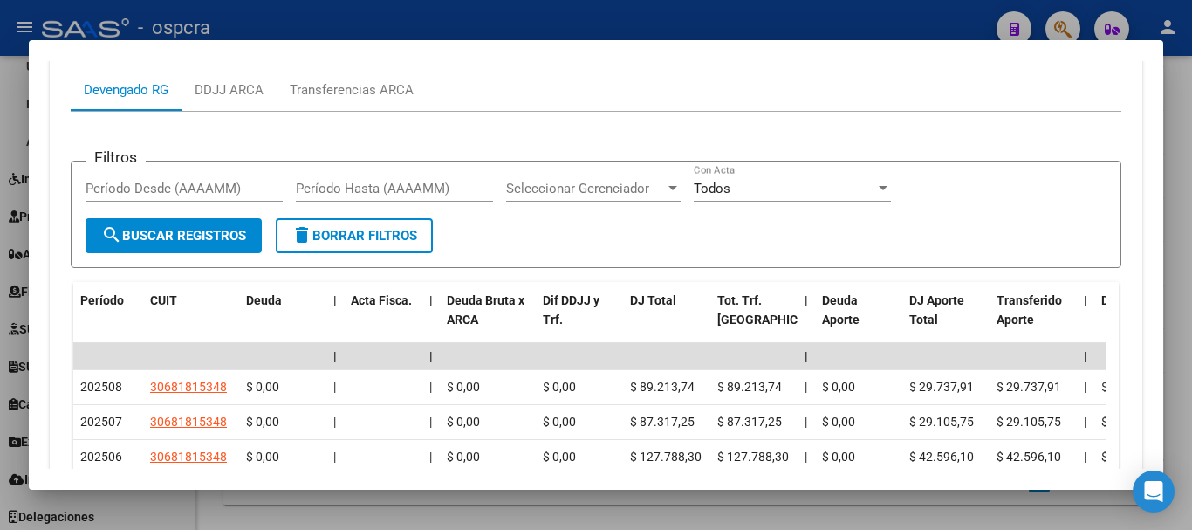
click at [0, 195] on div at bounding box center [596, 265] width 1192 height 530
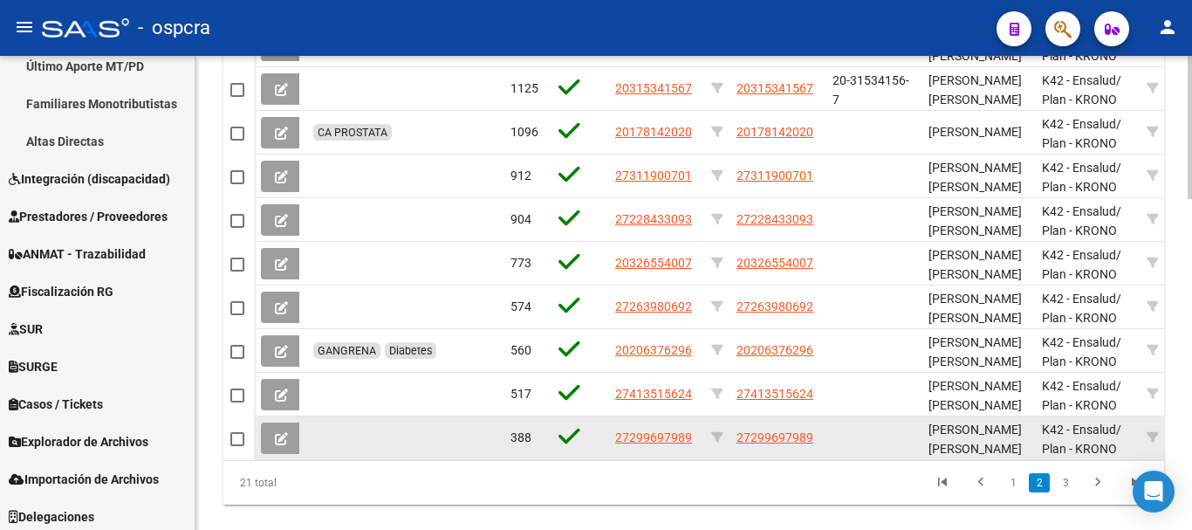
click at [491, 455] on datatable-body-cell at bounding box center [404, 437] width 197 height 43
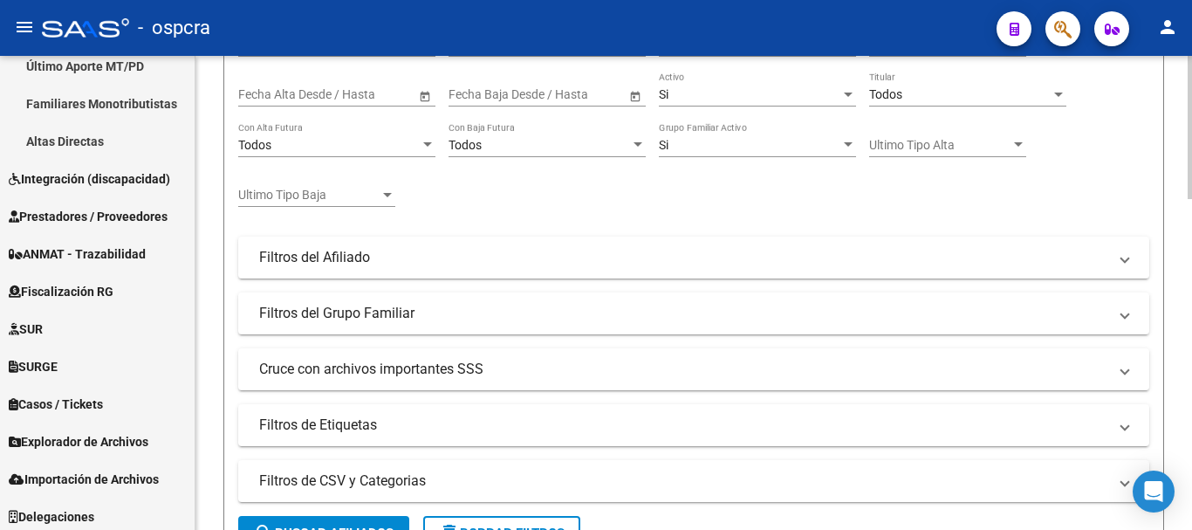
scroll to position [0, 0]
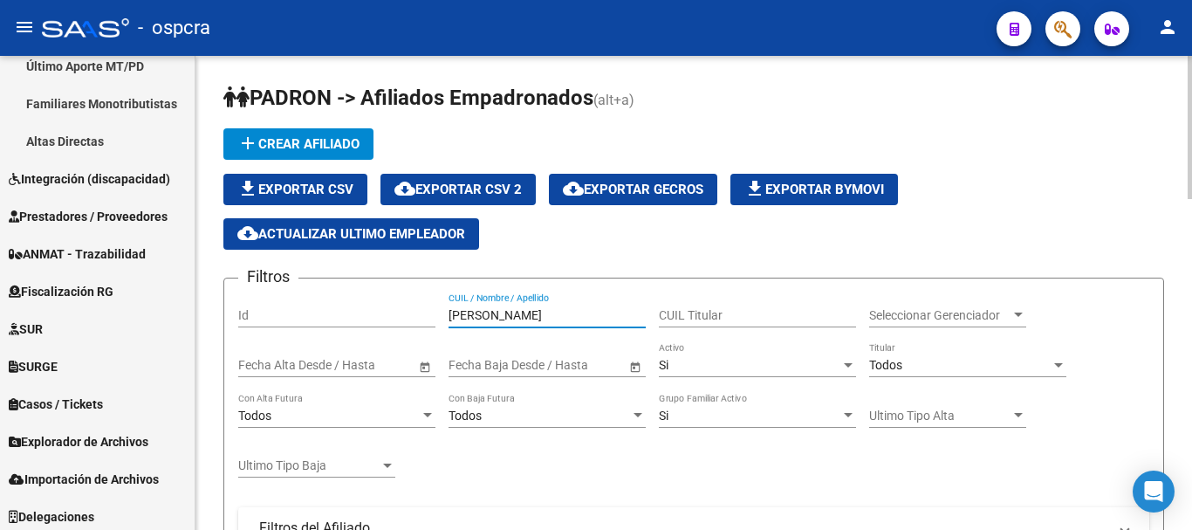
drag, startPoint x: 481, startPoint y: 320, endPoint x: 444, endPoint y: 314, distance: 37.2
click at [444, 314] on div "Filtros Id [PERSON_NAME] CUIL / Nombre / Apellido CUIL Titular Seleccionar Gere…" at bounding box center [693, 504] width 911 height 424
type input "Z"
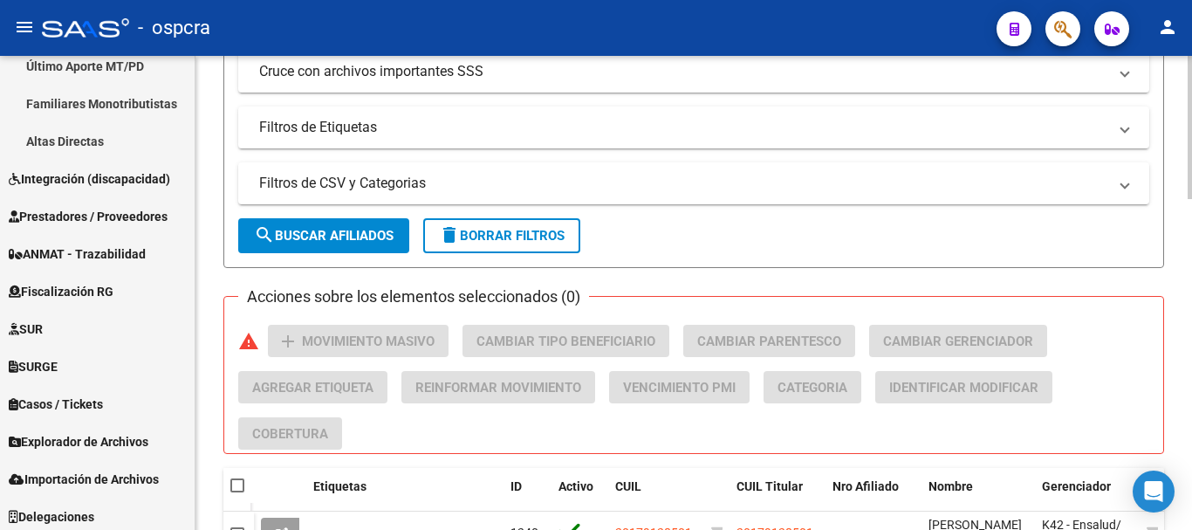
scroll to position [611, 0]
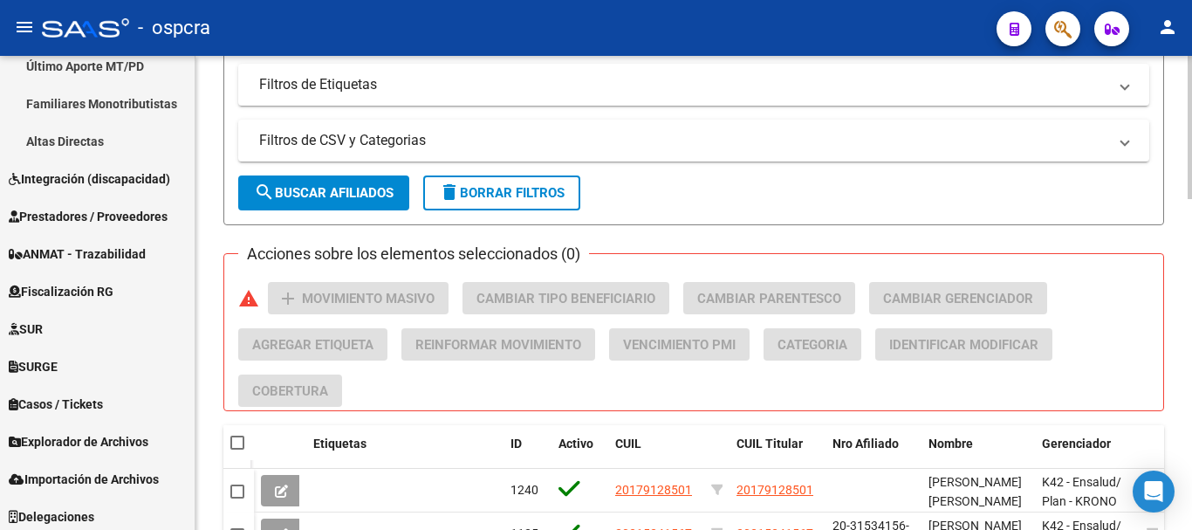
type input "[PERSON_NAME]"
click at [369, 177] on button "search Buscar Afiliados" at bounding box center [323, 192] width 171 height 35
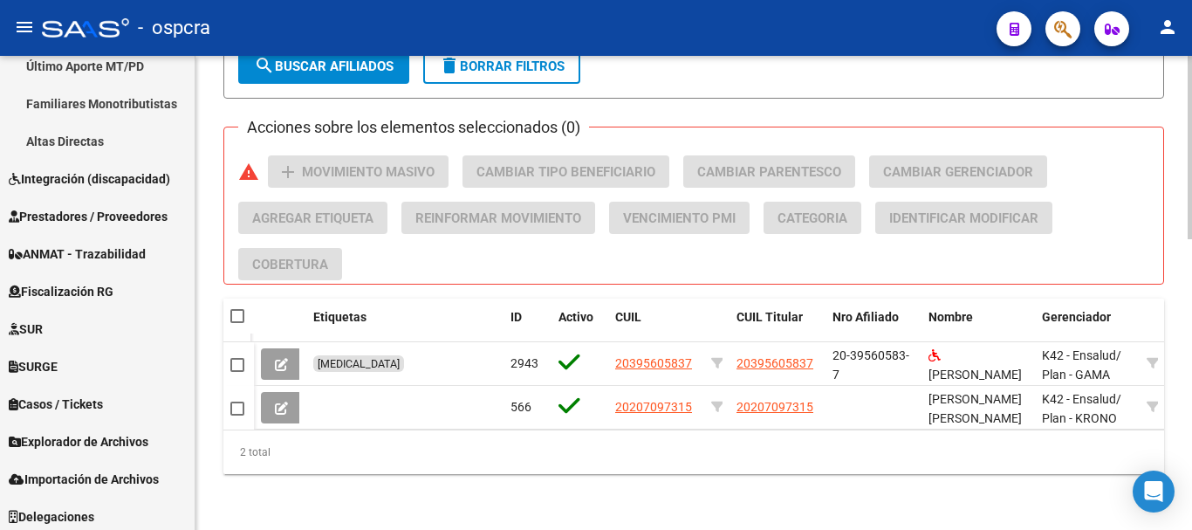
scroll to position [751, 0]
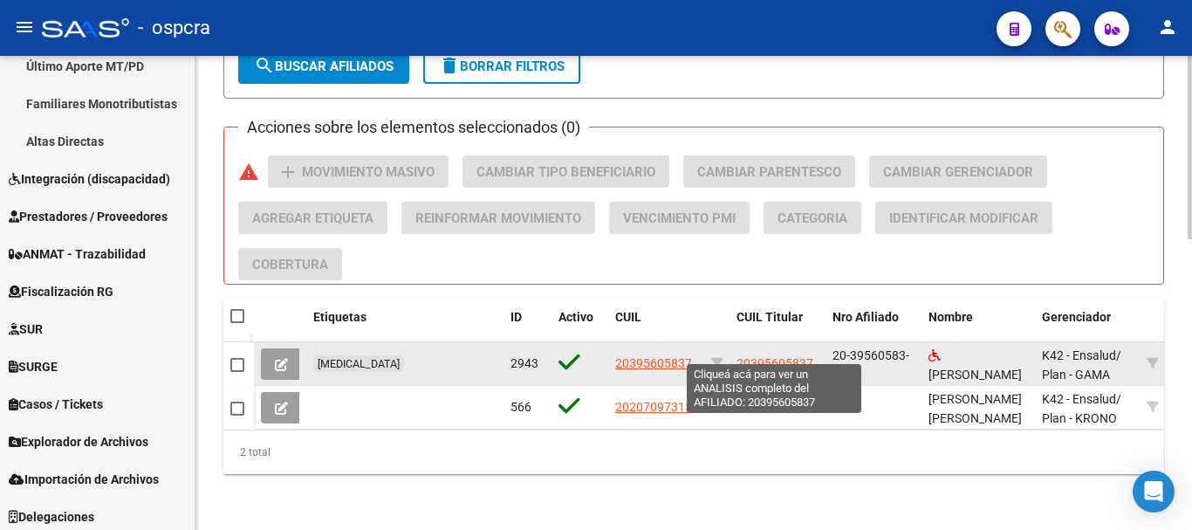
click at [789, 356] on span "20395605837" at bounding box center [775, 363] width 77 height 14
type textarea "20395605837"
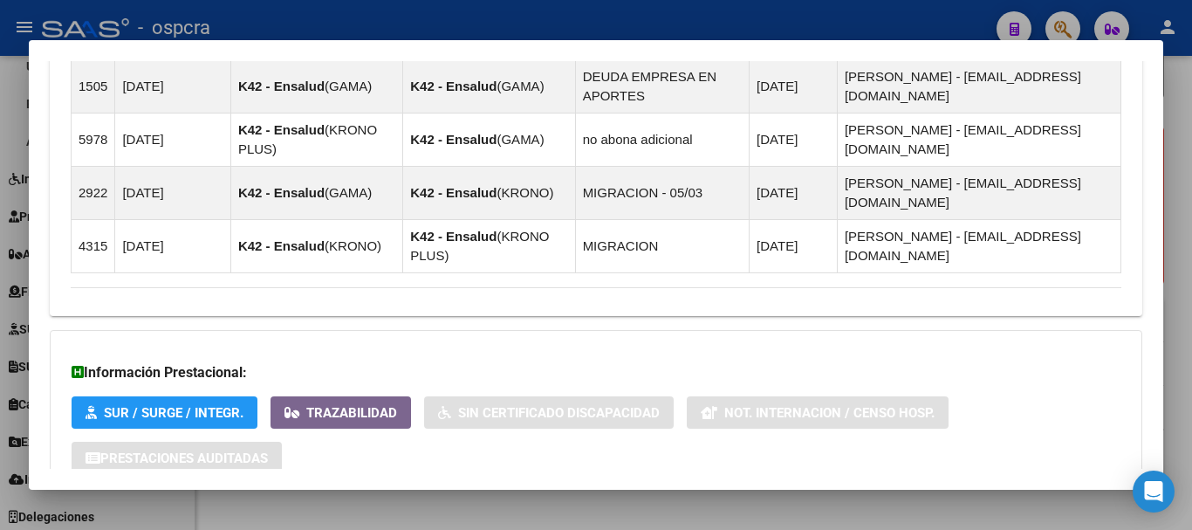
scroll to position [1193, 0]
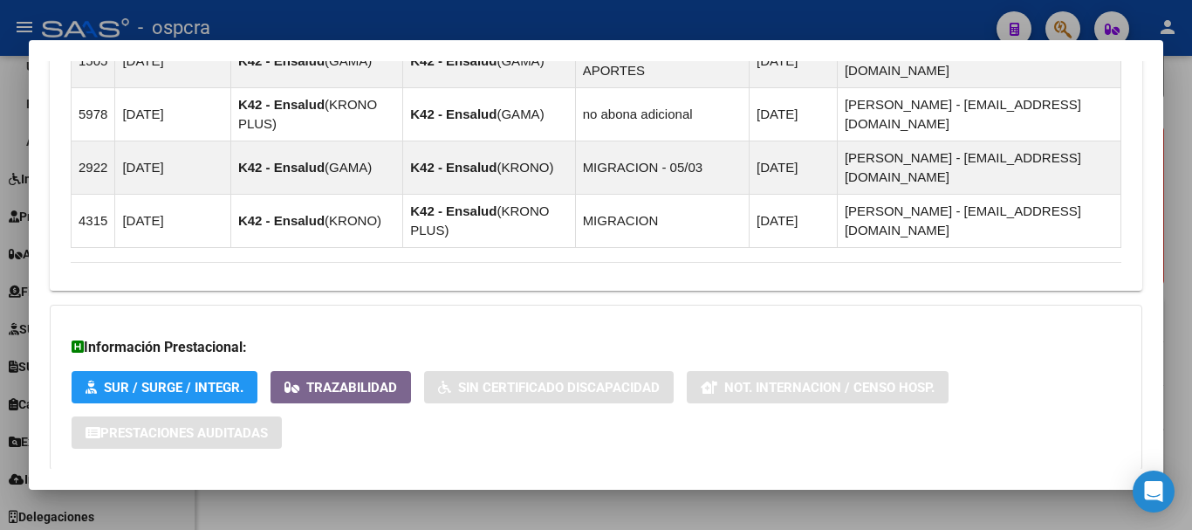
click at [1087, 495] on mat-panel-title "Aportes y Contribuciones del Afiliado: 20395605837" at bounding box center [586, 505] width 1030 height 21
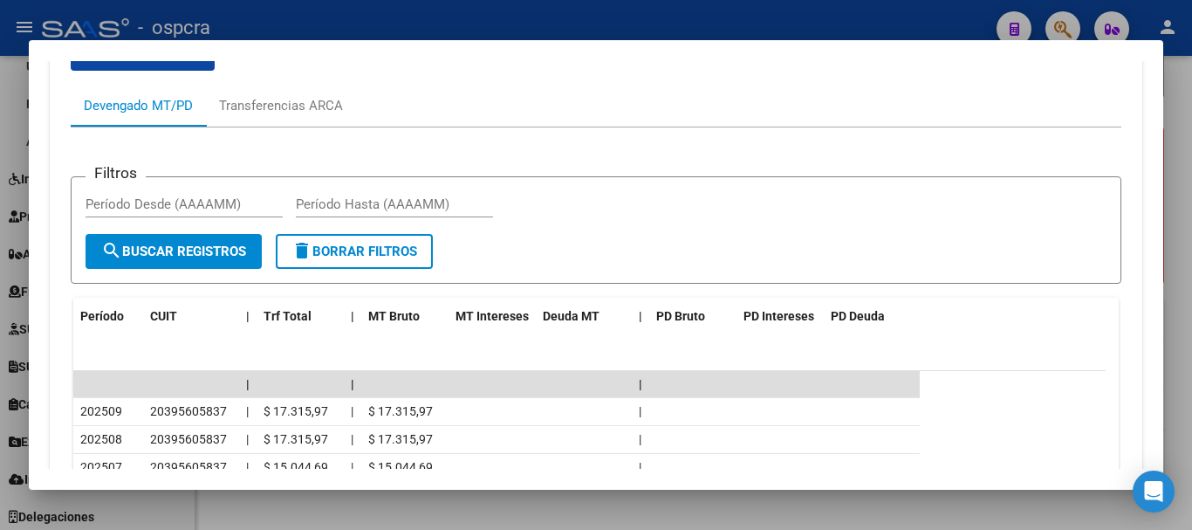
scroll to position [1769, 0]
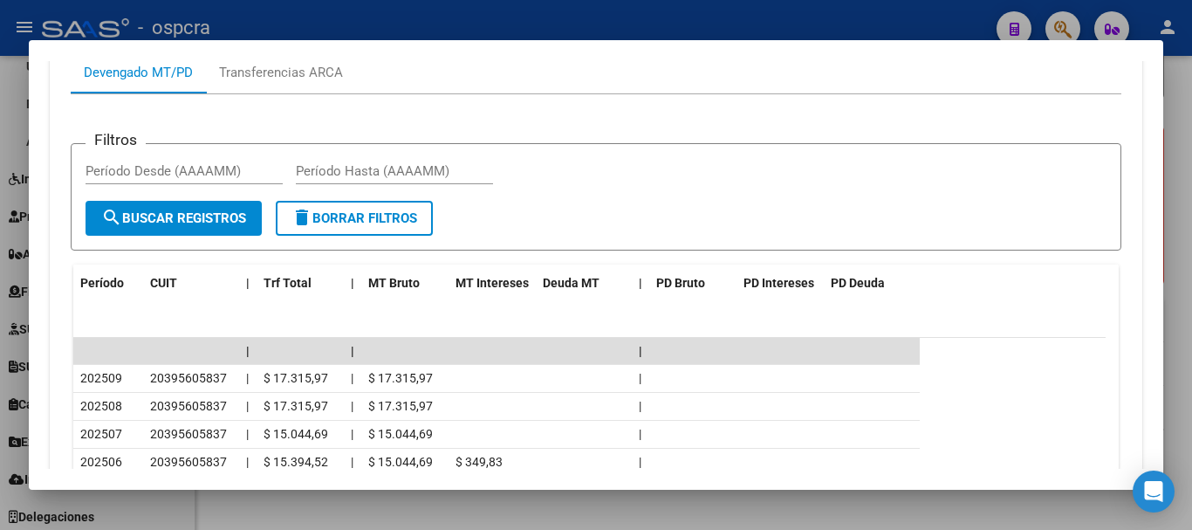
click at [0, 196] on div at bounding box center [596, 265] width 1192 height 530
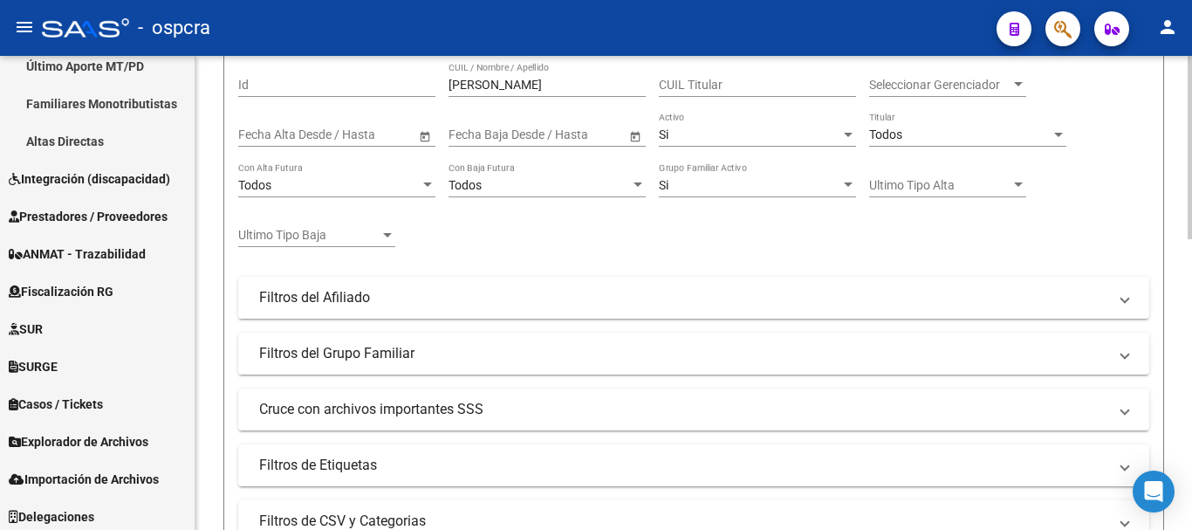
scroll to position [105, 0]
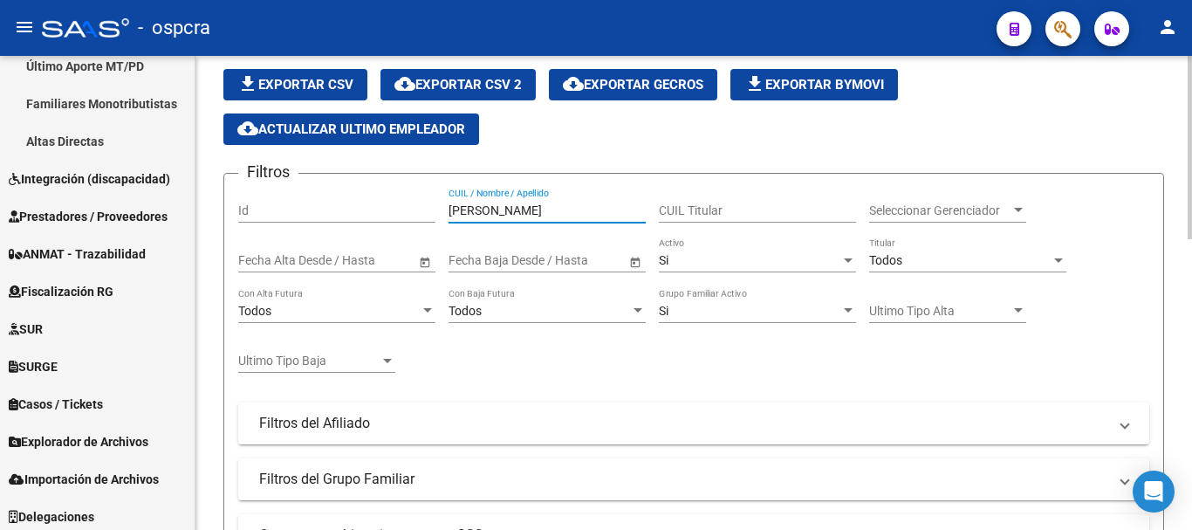
drag, startPoint x: 492, startPoint y: 208, endPoint x: 373, endPoint y: 212, distance: 119.6
click at [373, 212] on div "Filtros Id [PERSON_NAME] CUIL / Nombre / Apellido CUIL Titular Seleccionar Gere…" at bounding box center [693, 400] width 911 height 424
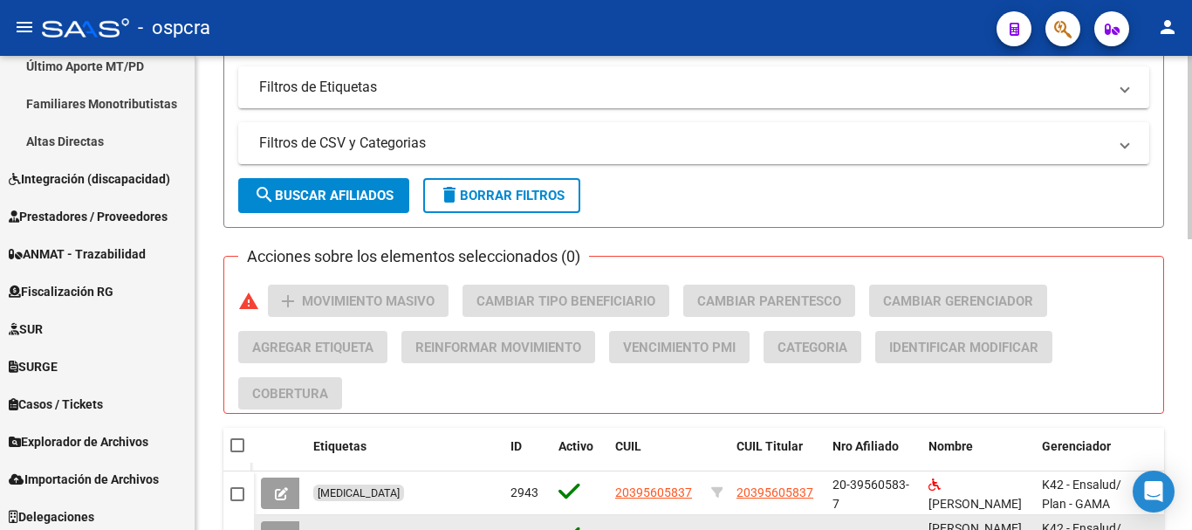
scroll to position [576, 0]
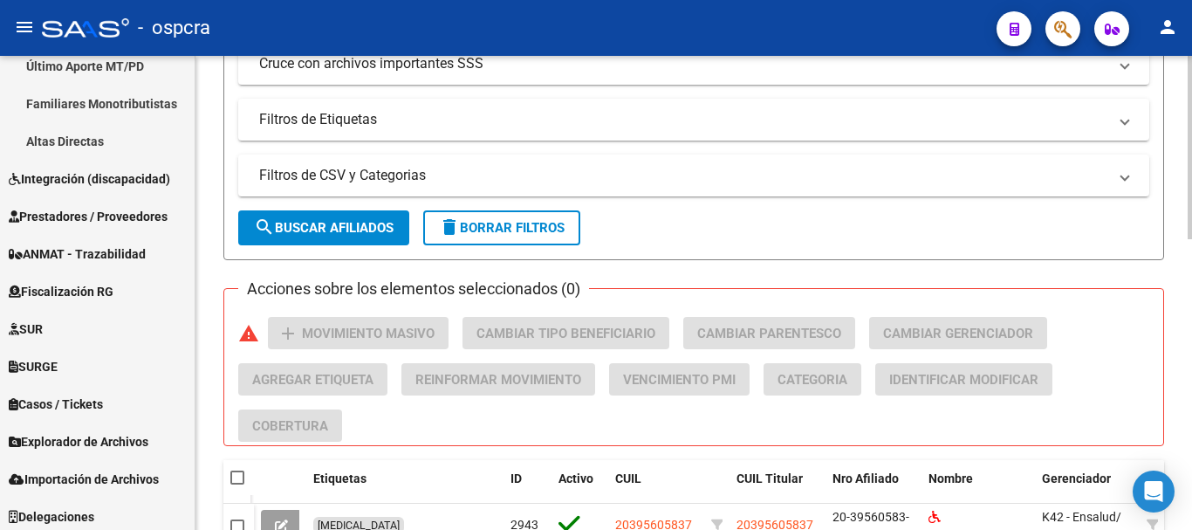
type input "[PERSON_NAME]"
click at [346, 223] on span "search Buscar Afiliados" at bounding box center [324, 228] width 140 height 16
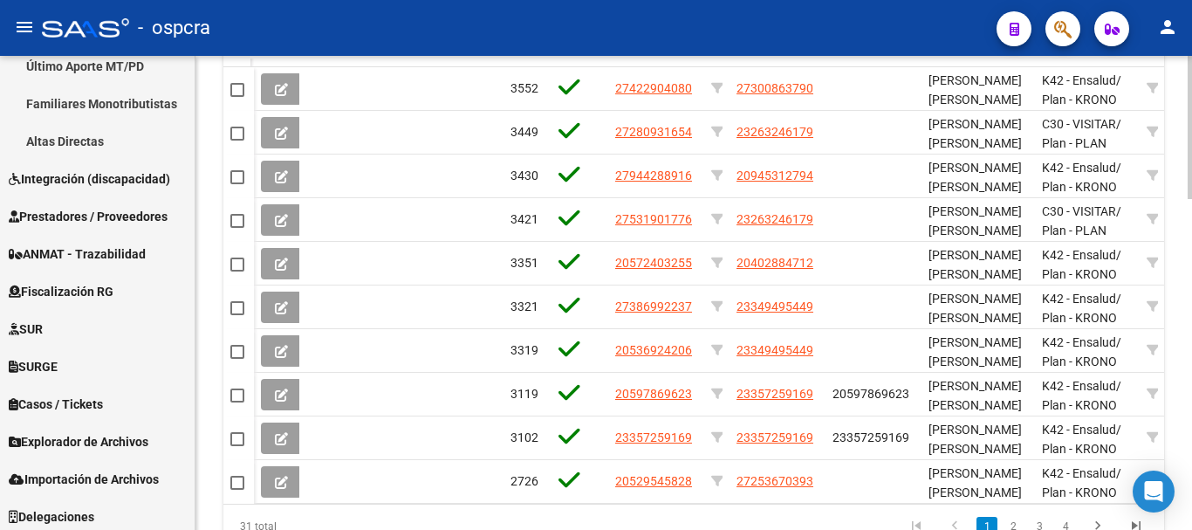
scroll to position [1100, 0]
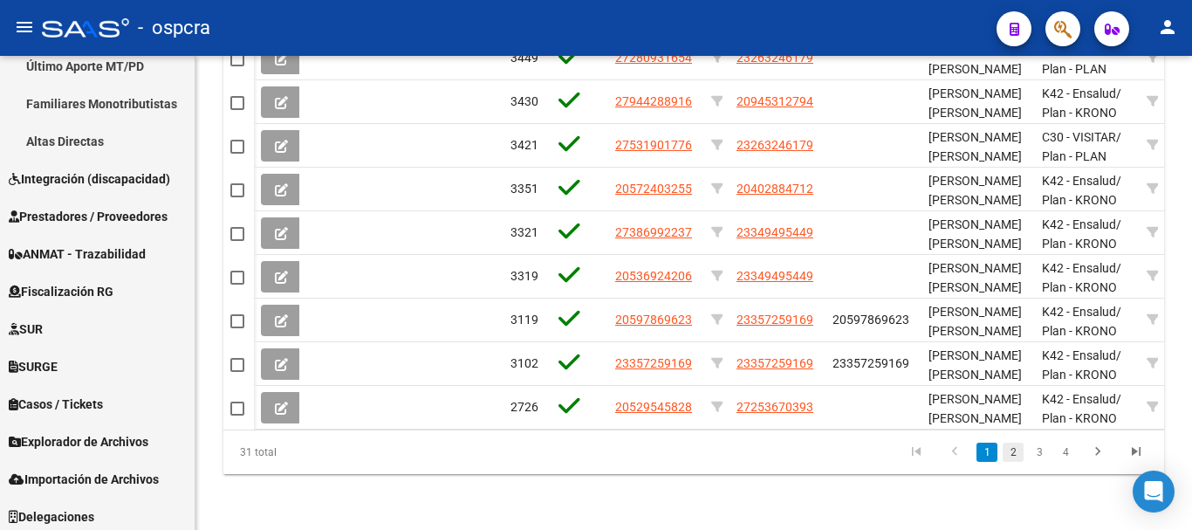
click at [1018, 455] on link "2" at bounding box center [1013, 451] width 21 height 19
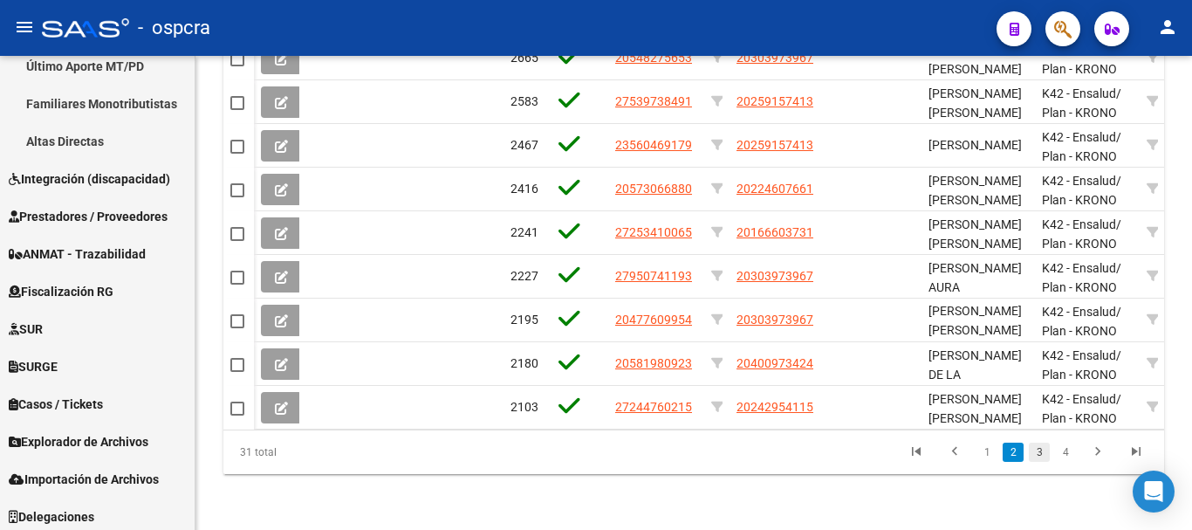
click at [1037, 444] on link "3" at bounding box center [1039, 451] width 21 height 19
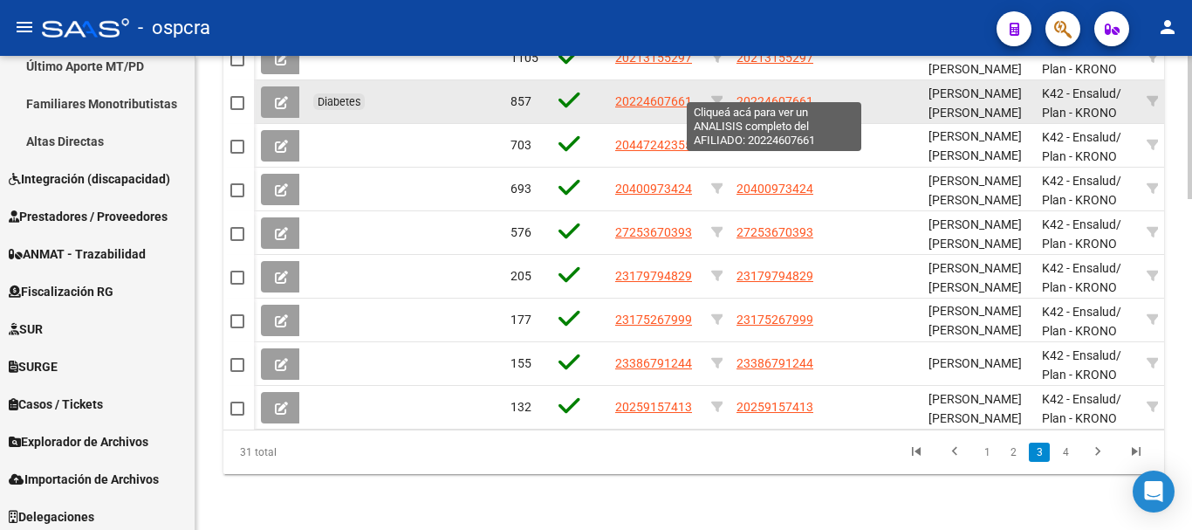
click at [783, 94] on span "20224607661" at bounding box center [775, 101] width 77 height 14
type textarea "20224607661"
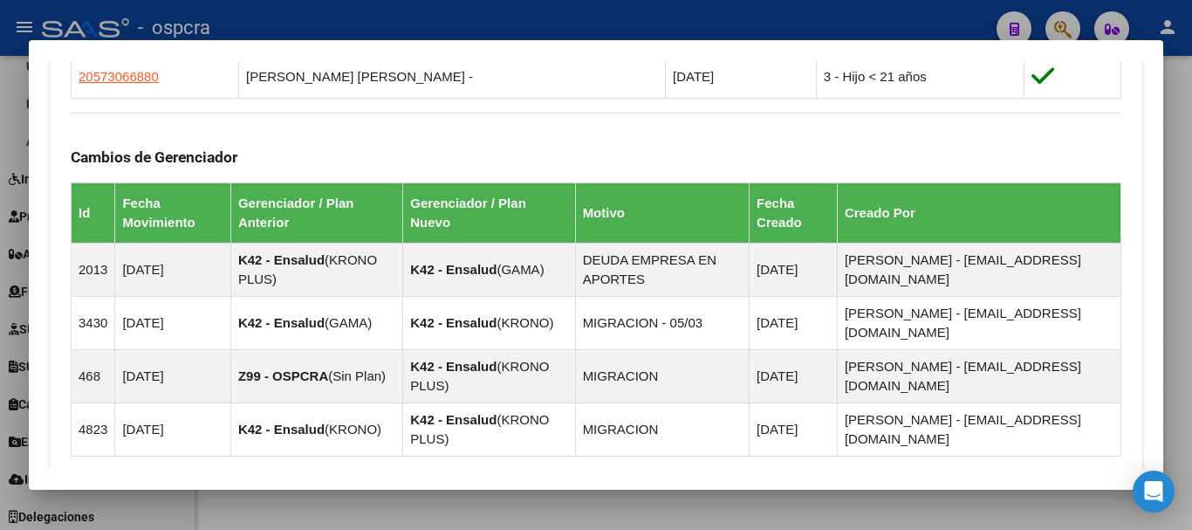
scroll to position [1257, 0]
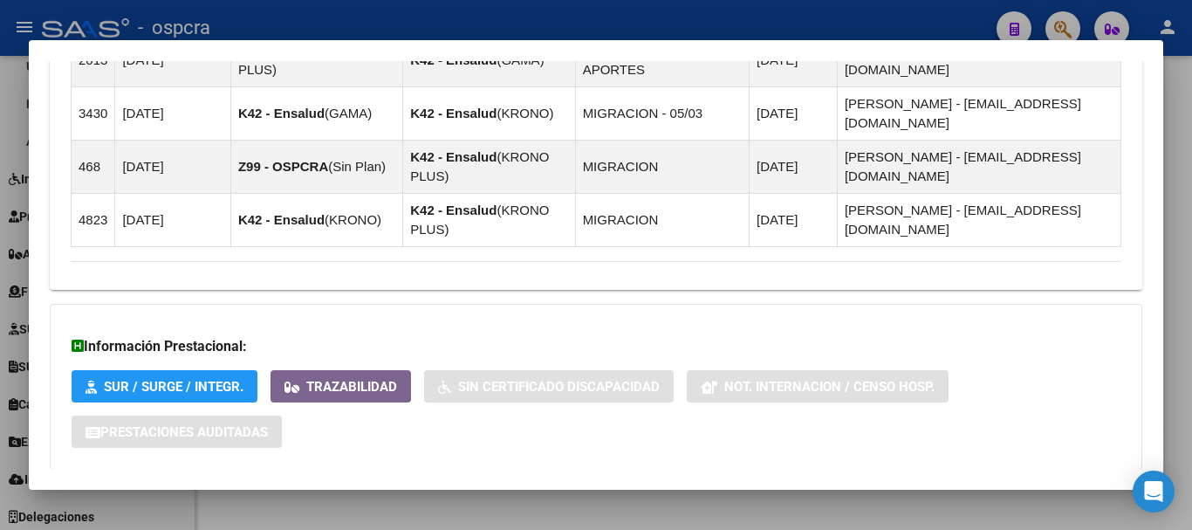
click at [362, 494] on strong "Aportes y Contribuciones del Afiliado: 20224607661" at bounding box center [247, 504] width 353 height 21
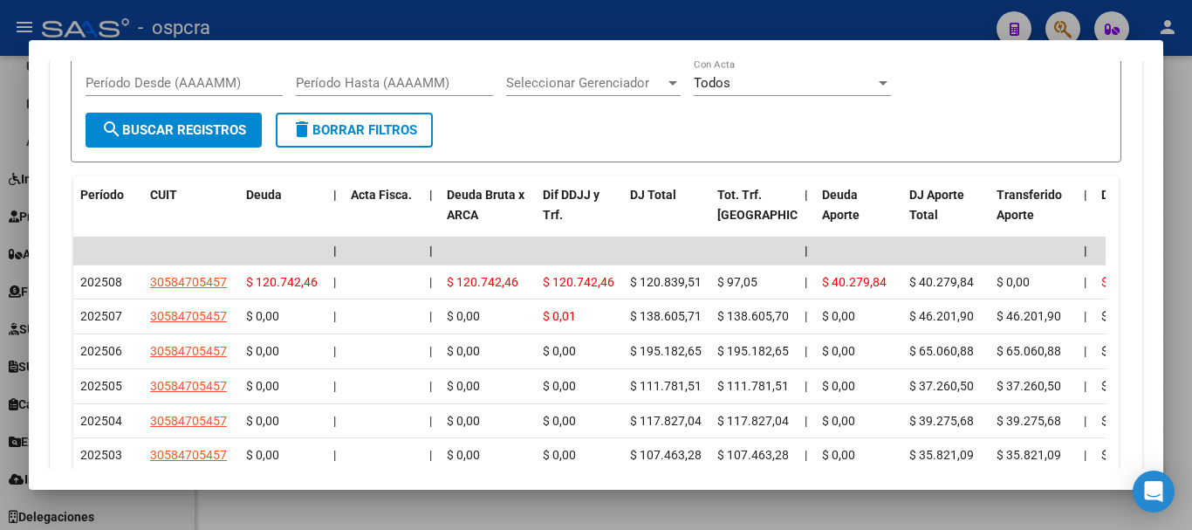
scroll to position [1858, 0]
